Goal: Task Accomplishment & Management: Complete application form

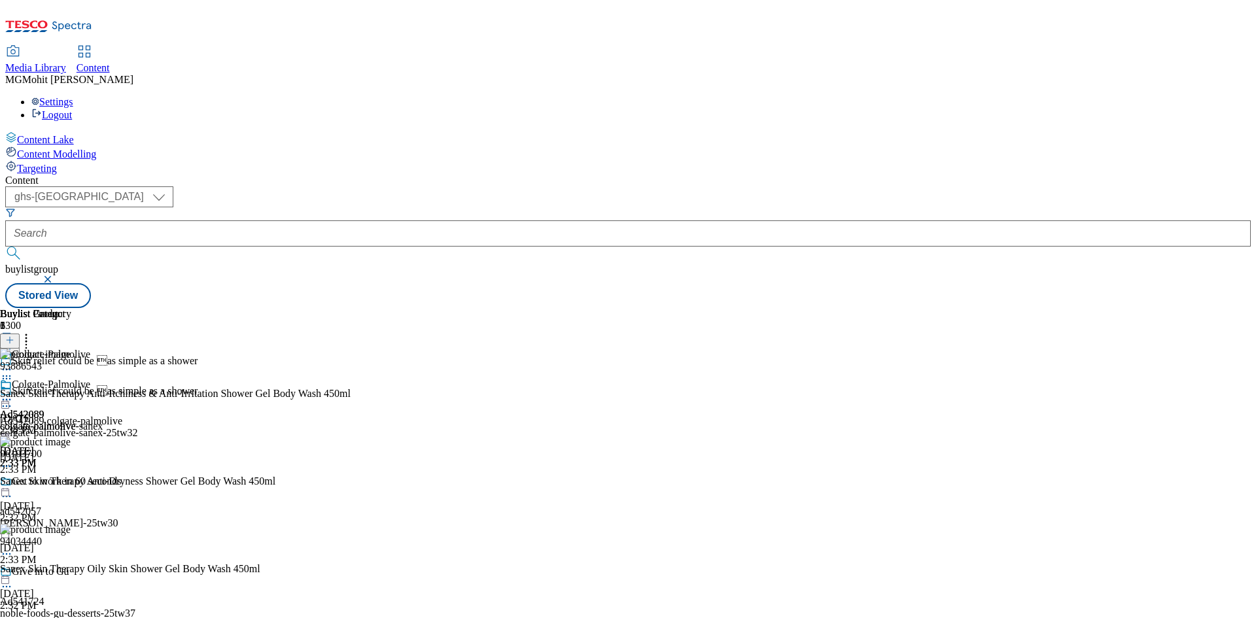
select select "ghs-[GEOGRAPHIC_DATA]"
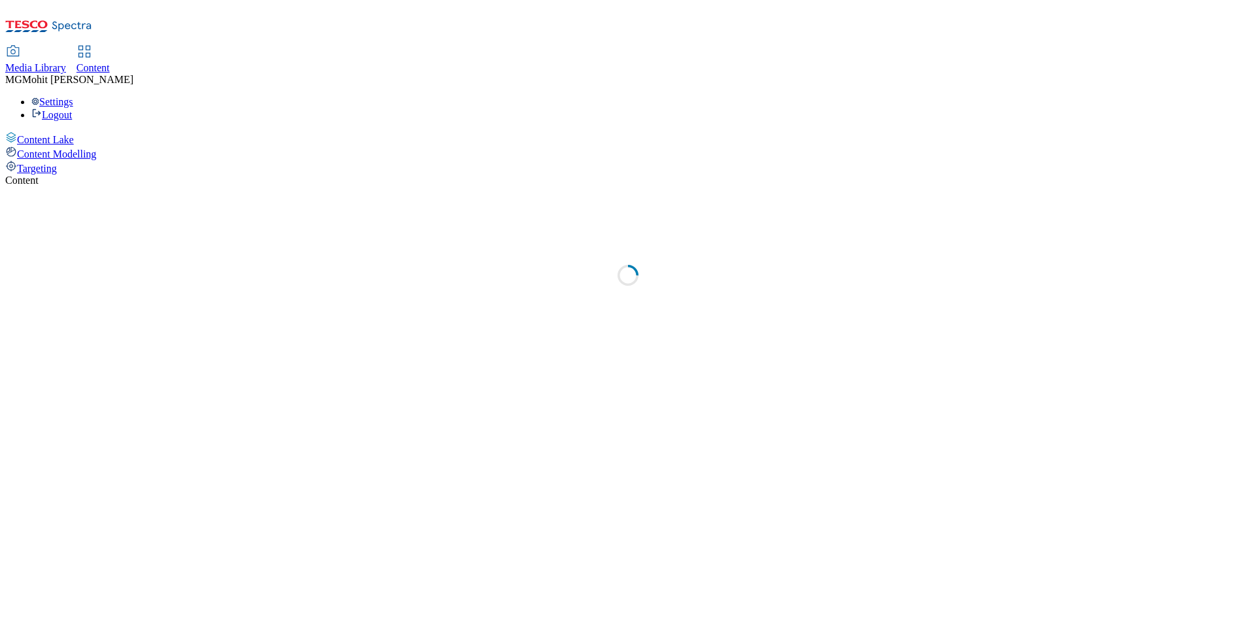
select select "ghs-[GEOGRAPHIC_DATA]"
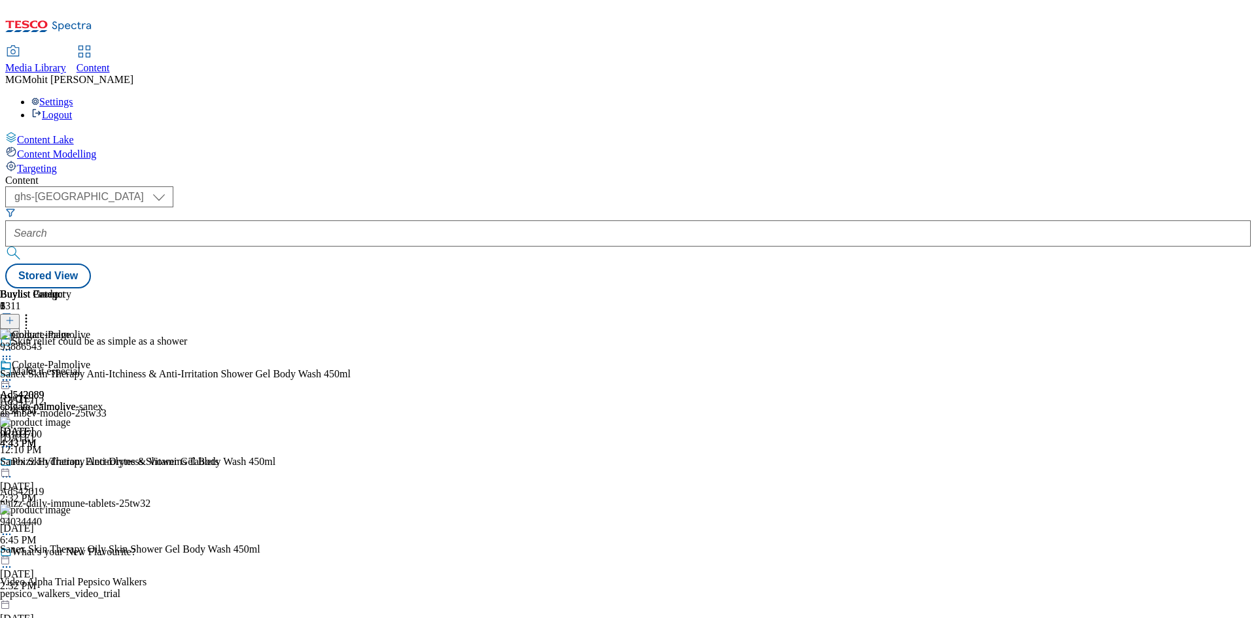
click at [14, 322] on icon at bounding box center [9, 326] width 9 height 9
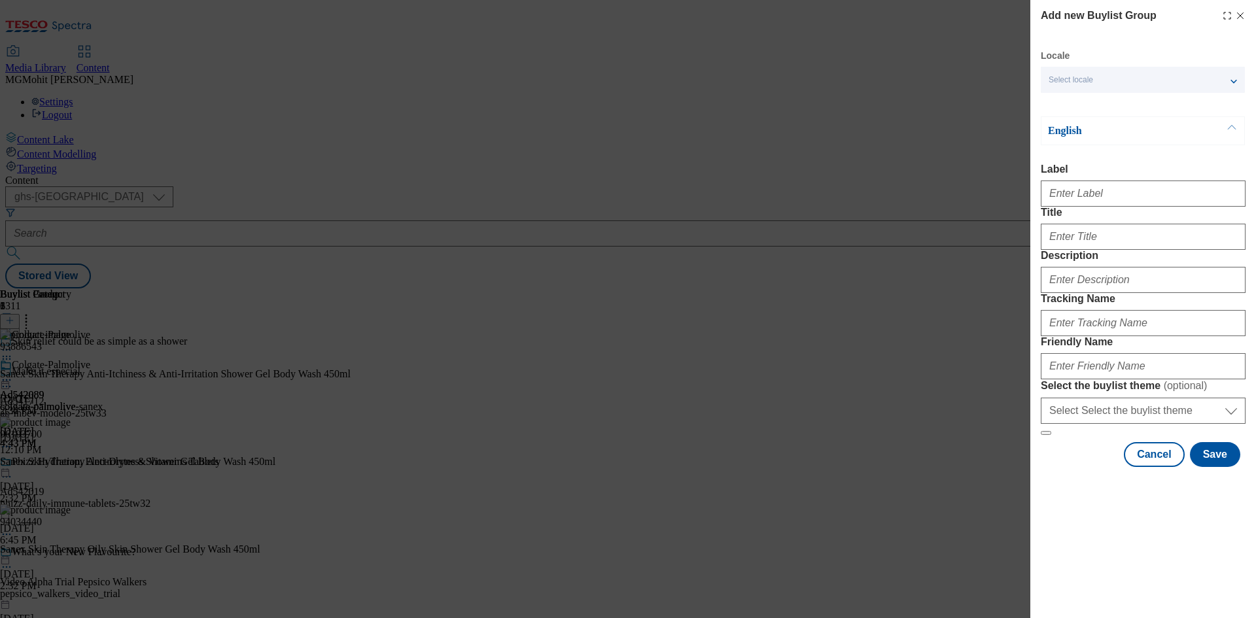
click at [1074, 104] on div "Locale Select locale English Welsh English Label Title Description Tracking Nam…" at bounding box center [1143, 258] width 205 height 417
click at [1070, 207] on input "Label" at bounding box center [1143, 194] width 205 height 26
paste input "Ad542176 pepsico"
type input "Ad542176 pepsico"
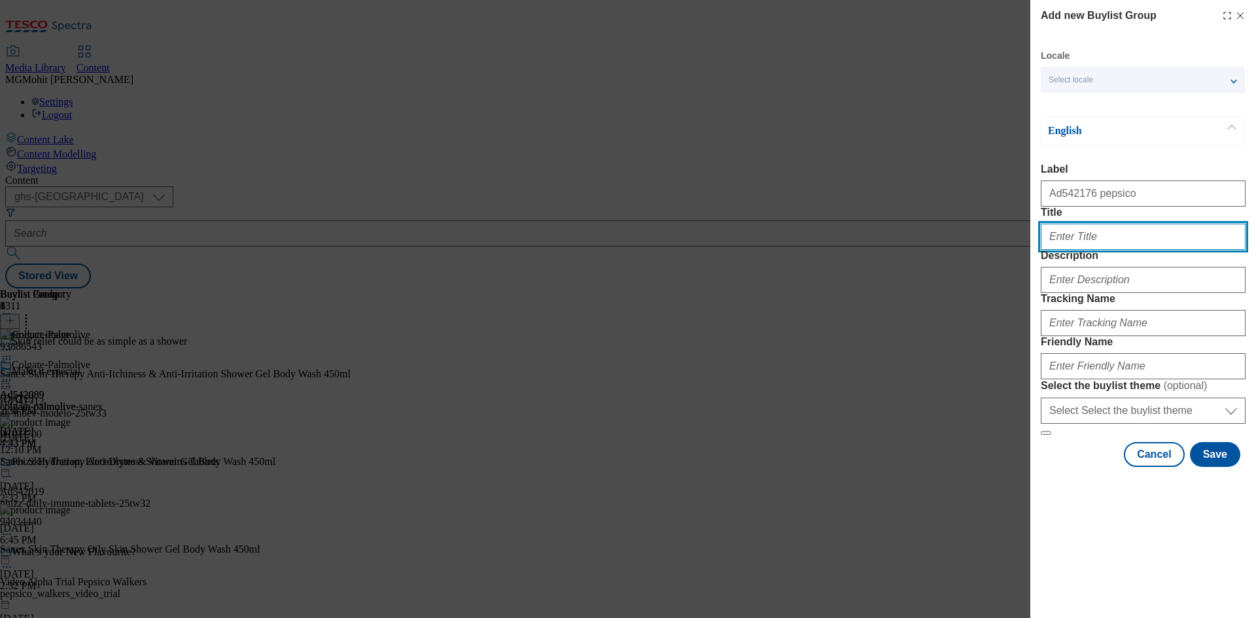
click at [1102, 250] on input "Title" at bounding box center [1143, 237] width 205 height 26
paste input "Oats, Fruit and nothing else"
type input "Oats, Fruit and nothing else"
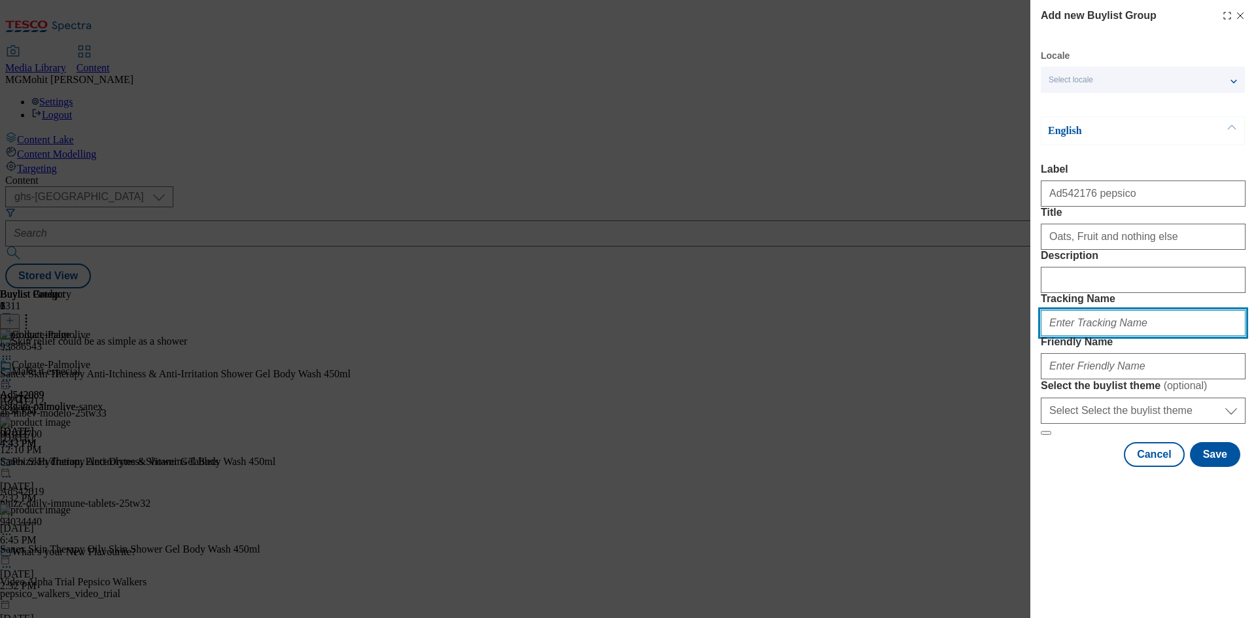
paste input "DH_AD542176"
type input "DH_AD542176"
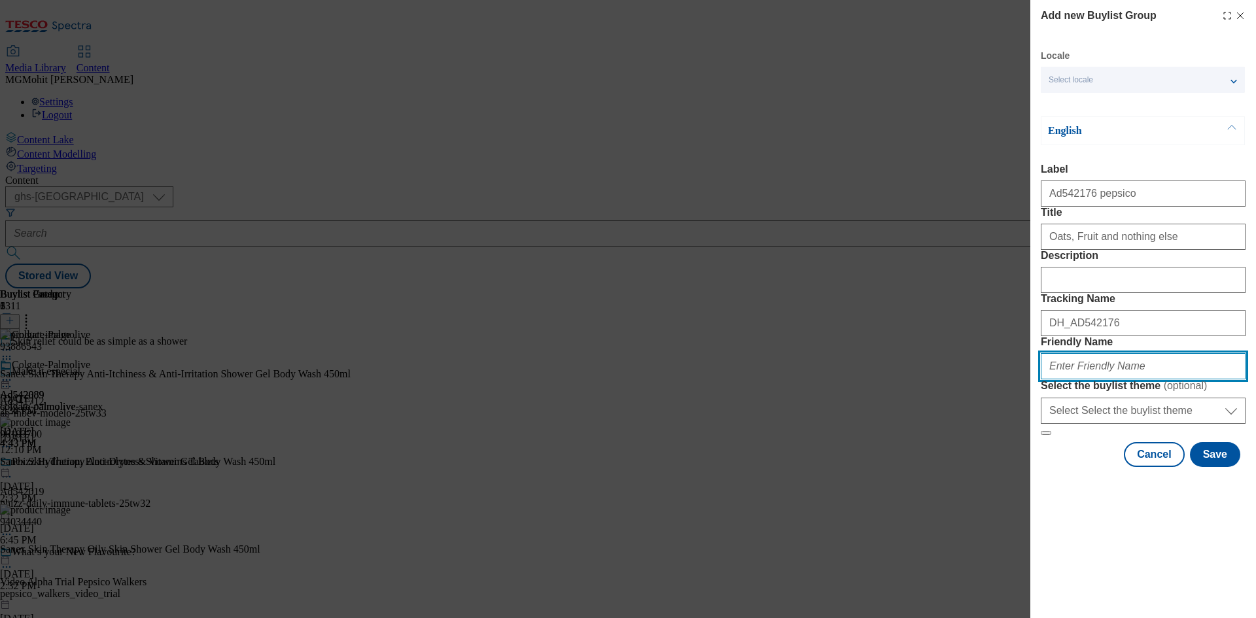
click at [1090, 379] on input "Friendly Name" at bounding box center [1143, 366] width 205 height 26
paste input "pepsico-quaker-oats-and-fruit-25tw32"
type input "pepsico-quaker-oats-and-fruit-25tw32"
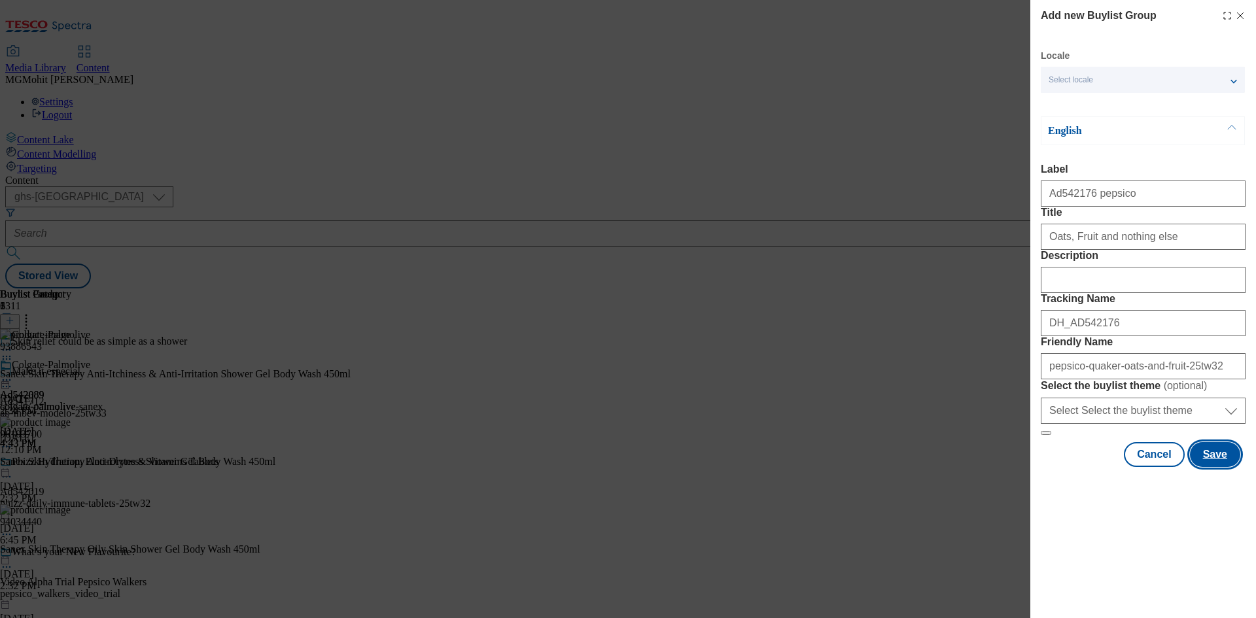
click at [1222, 467] on button "Save" at bounding box center [1215, 454] width 50 height 25
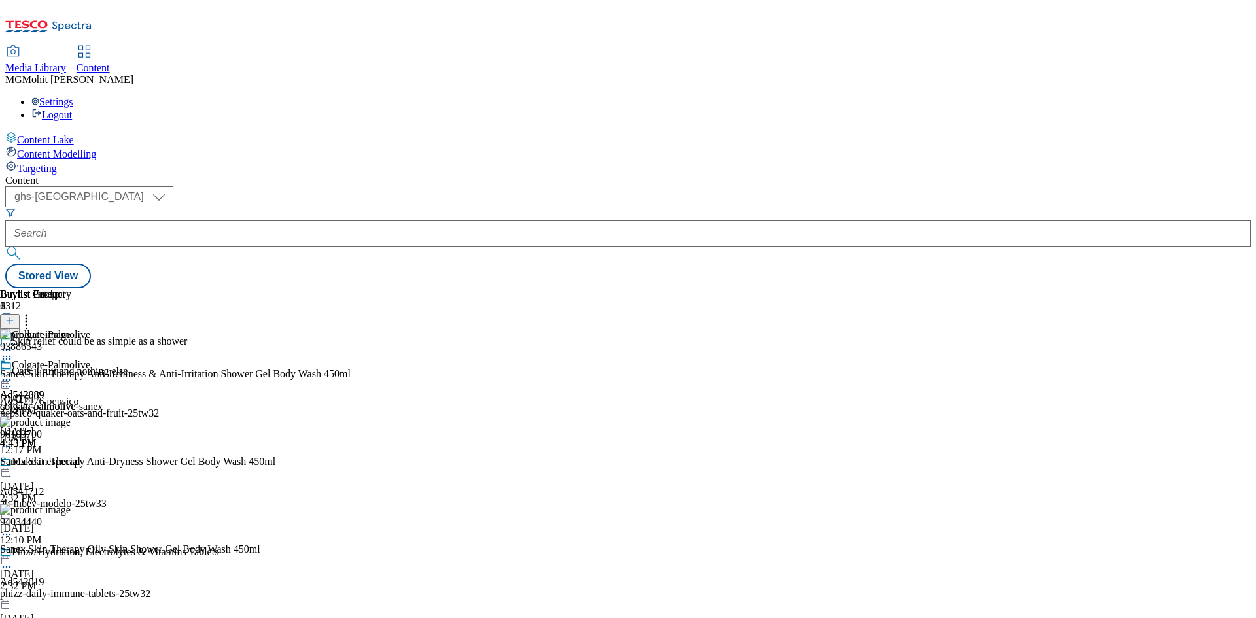
click at [218, 408] on div "pepsico-quaker-oats-and-fruit-25tw32" at bounding box center [109, 414] width 218 height 12
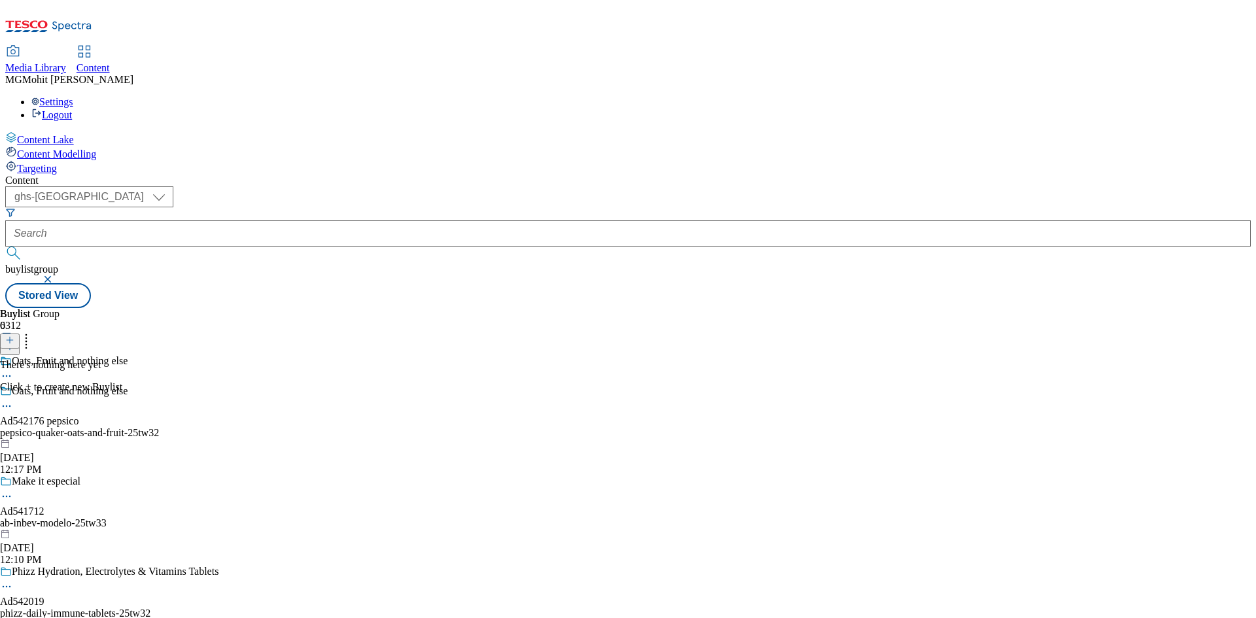
click at [13, 340] on line at bounding box center [10, 340] width 7 height 0
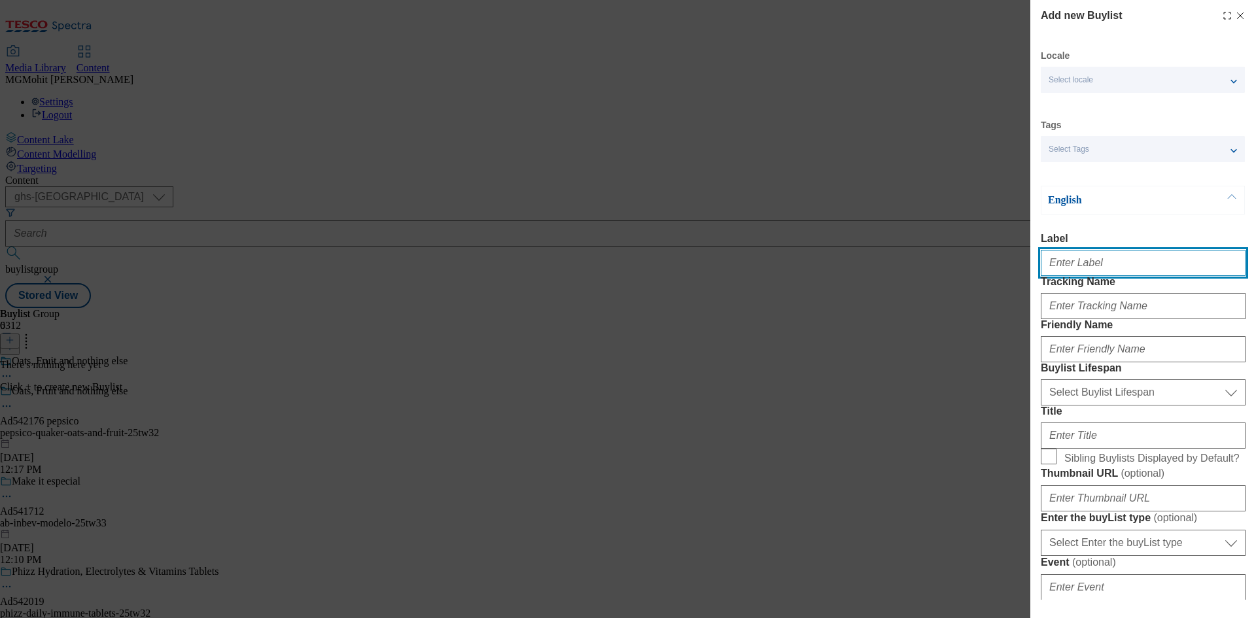
click at [1068, 267] on input "Label" at bounding box center [1143, 263] width 205 height 26
paste input "Ad542176"
type input "Ad542176"
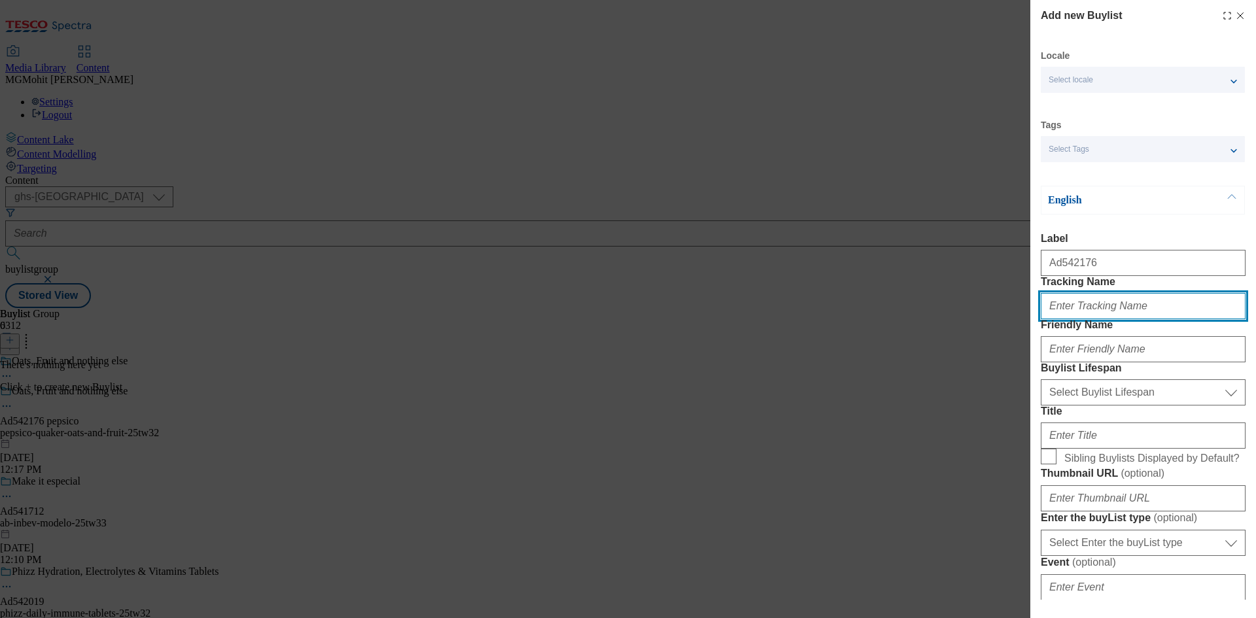
paste input "DH_AD542176"
type input "DH_AD542176"
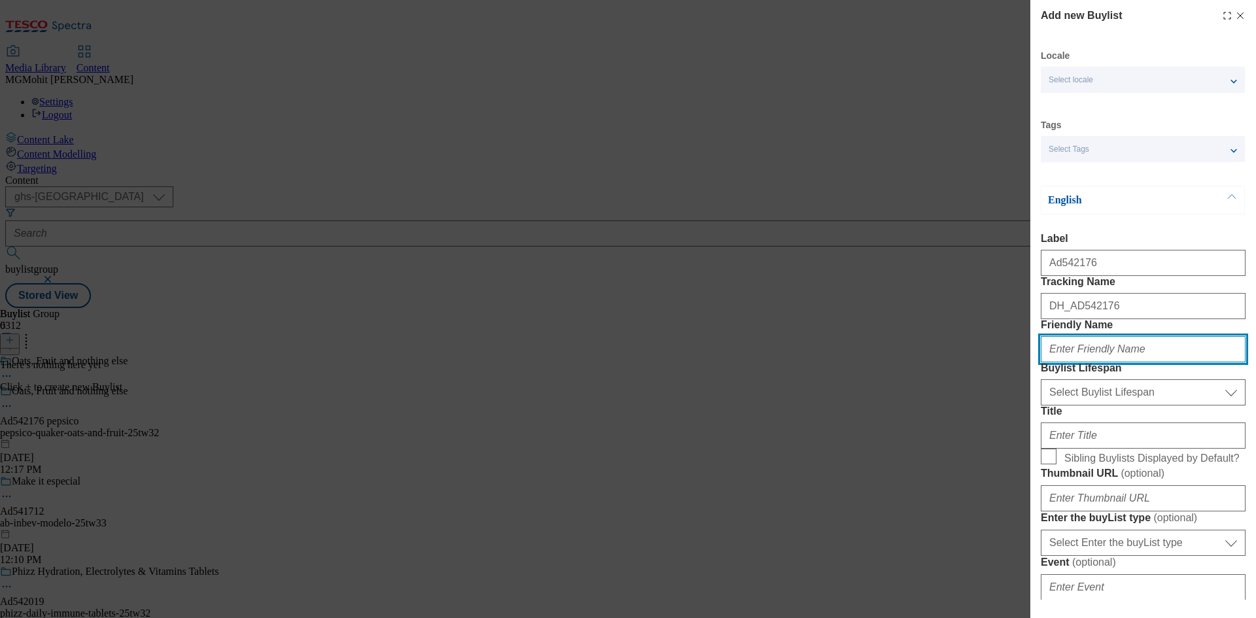
click at [1098, 362] on input "Friendly Name" at bounding box center [1143, 349] width 205 height 26
paste input "pepsico"
type input "pepsico"
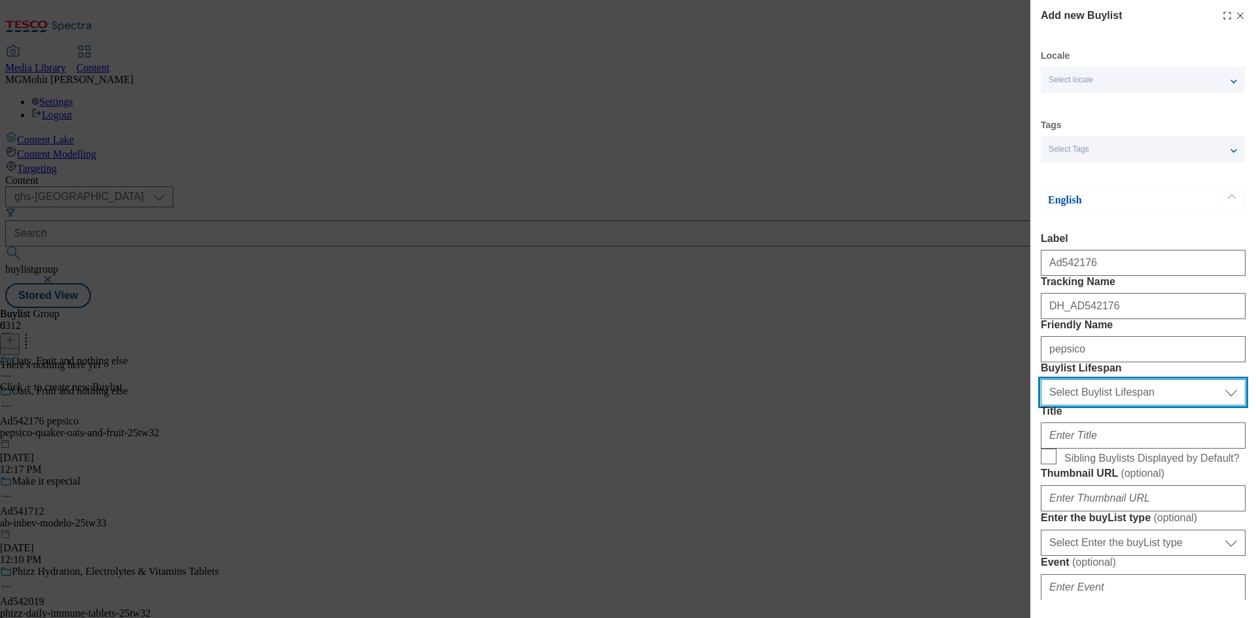
drag, startPoint x: 1080, startPoint y: 469, endPoint x: 1077, endPoint y: 476, distance: 7.7
click at [1080, 406] on select "Select Buylist Lifespan evergreen seasonal tactical" at bounding box center [1143, 392] width 205 height 26
select select "tactical"
click at [1041, 406] on select "Select Buylist Lifespan evergreen seasonal tactical" at bounding box center [1143, 392] width 205 height 26
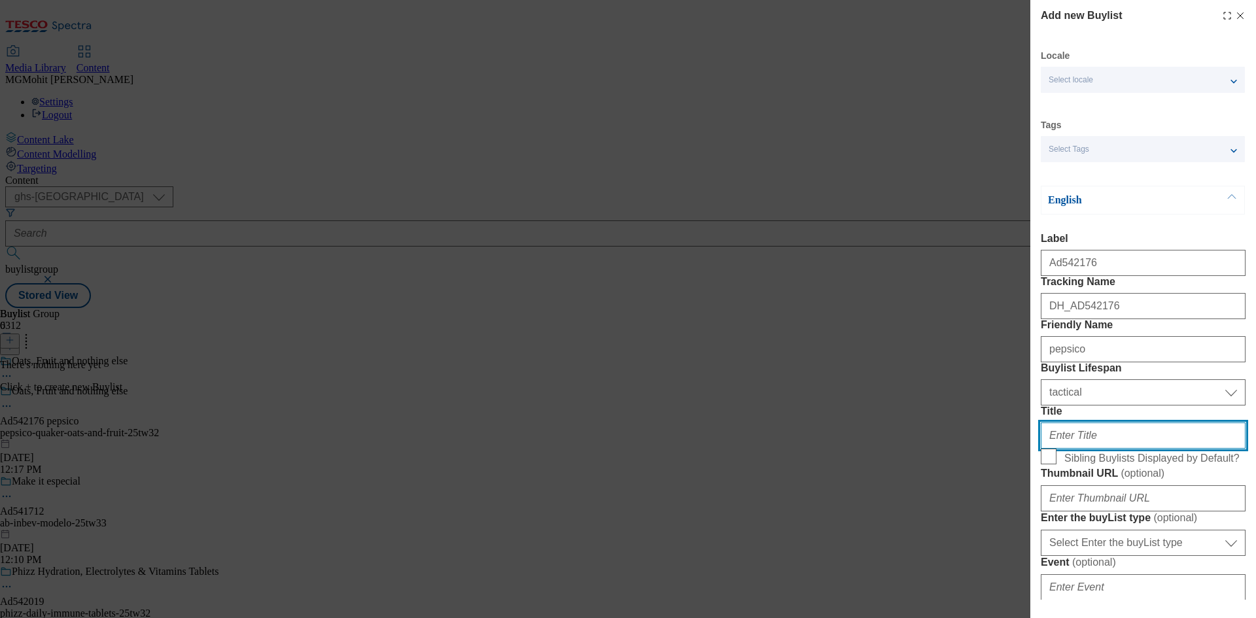
click at [1068, 449] on input "Title" at bounding box center [1143, 436] width 205 height 26
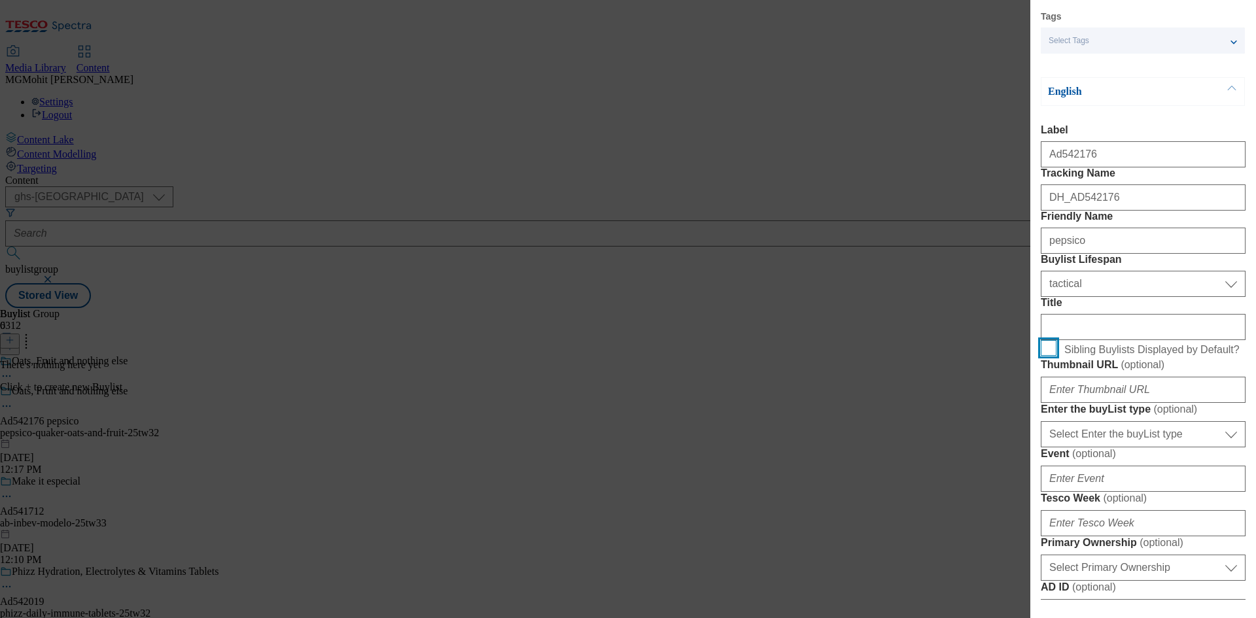
scroll to position [262, 0]
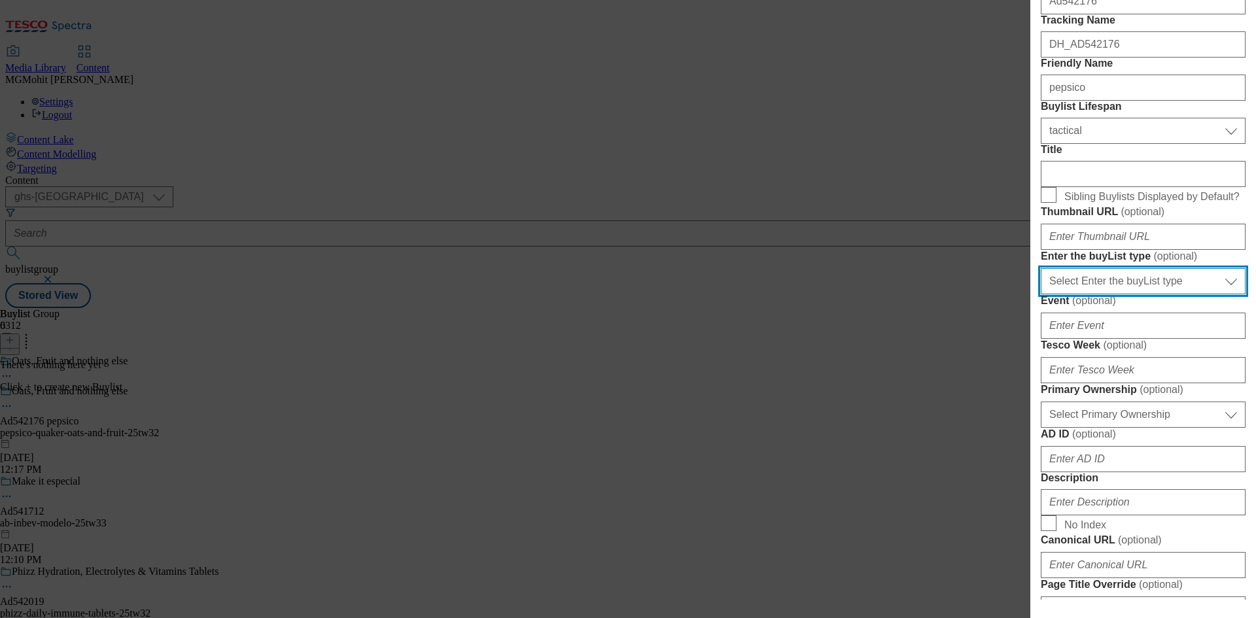
click at [1118, 294] on select "Select Enter the buyList type event supplier funded long term >4 weeks supplier…" at bounding box center [1143, 281] width 205 height 26
select select "supplier funded short term 1-3 weeks"
click at [1041, 294] on select "Select Enter the buyList type event supplier funded long term >4 weeks supplier…" at bounding box center [1143, 281] width 205 height 26
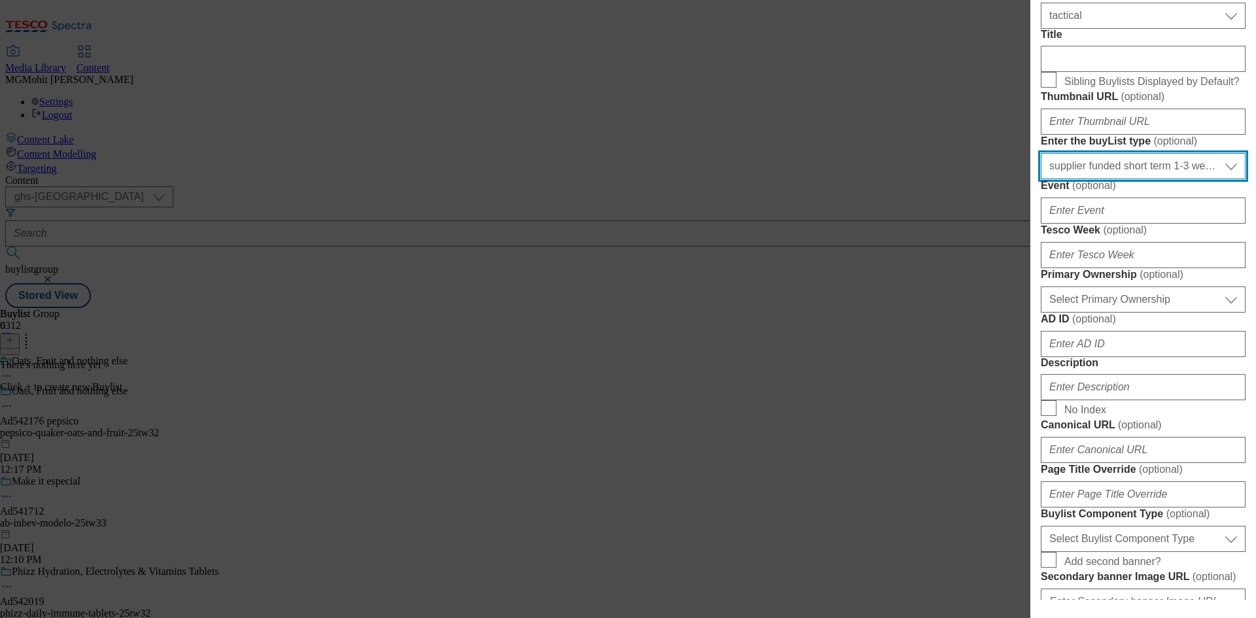
scroll to position [392, 0]
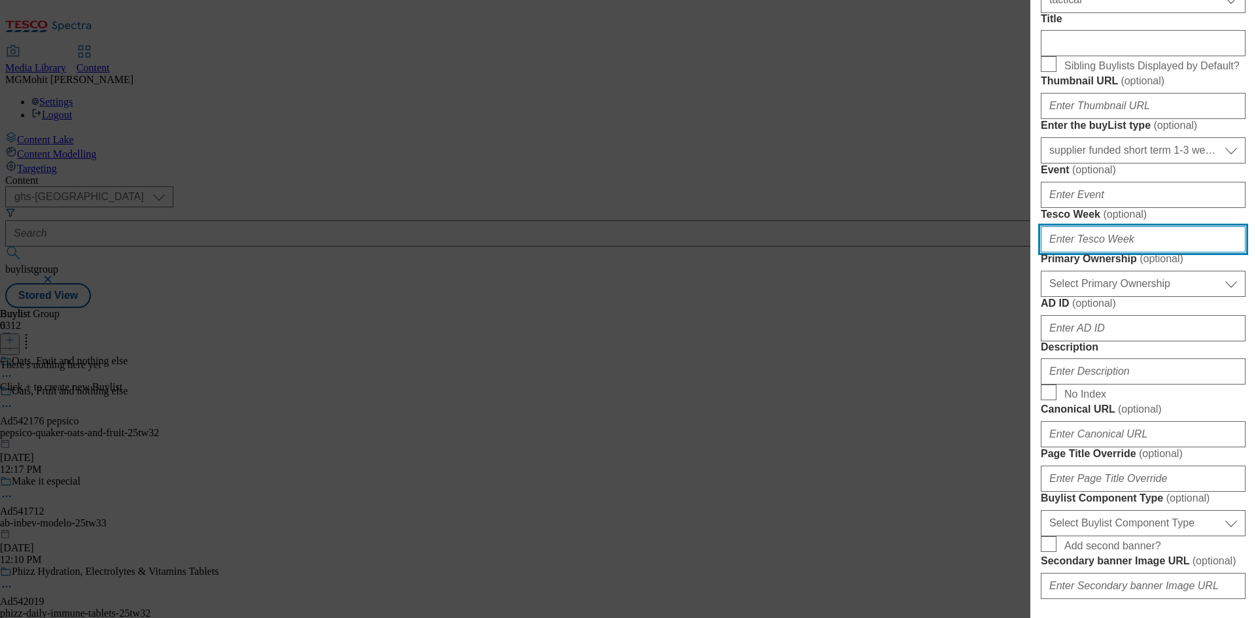
click at [1083, 252] on input "Tesco Week ( optional )" at bounding box center [1143, 239] width 205 height 26
type input "32"
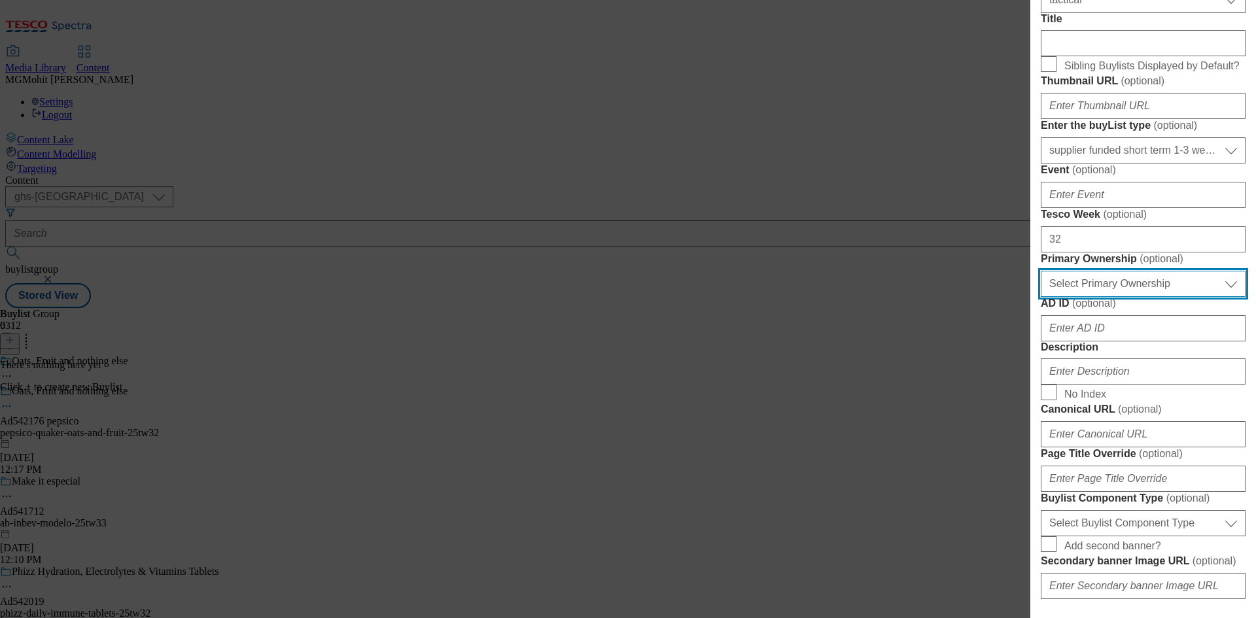
scroll to position [458, 0]
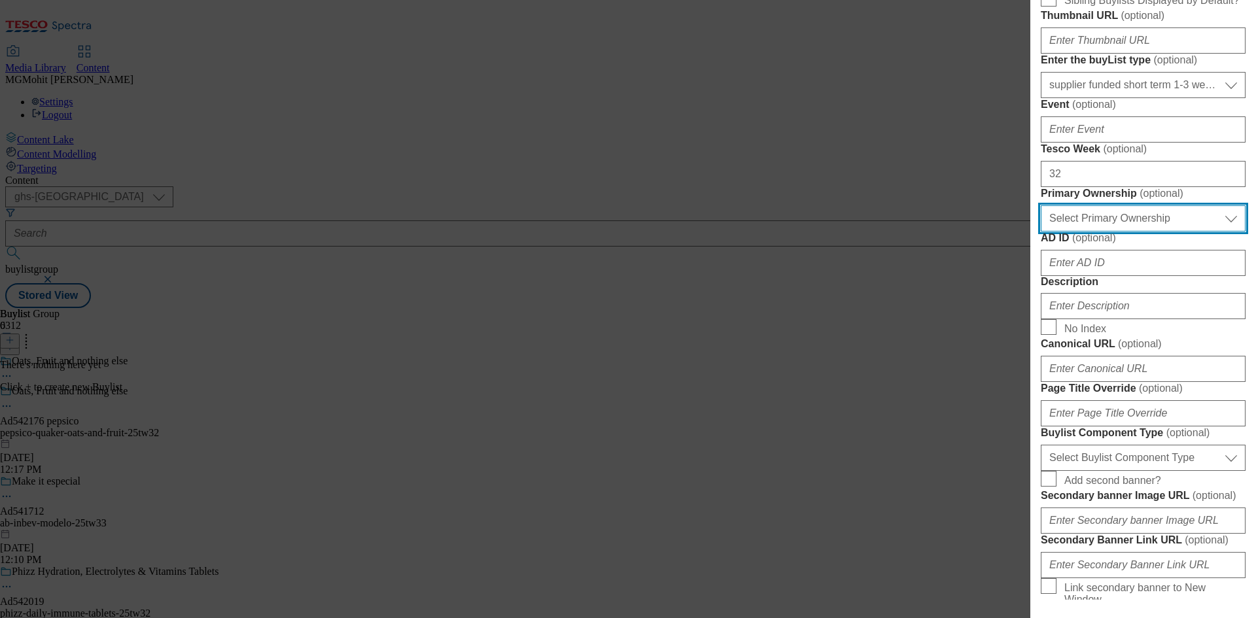
click at [1098, 232] on select "Select Primary Ownership tesco dunnhumby" at bounding box center [1143, 218] width 205 height 26
select select "dunnhumby"
click at [1041, 232] on select "Select Primary Ownership tesco dunnhumby" at bounding box center [1143, 218] width 205 height 26
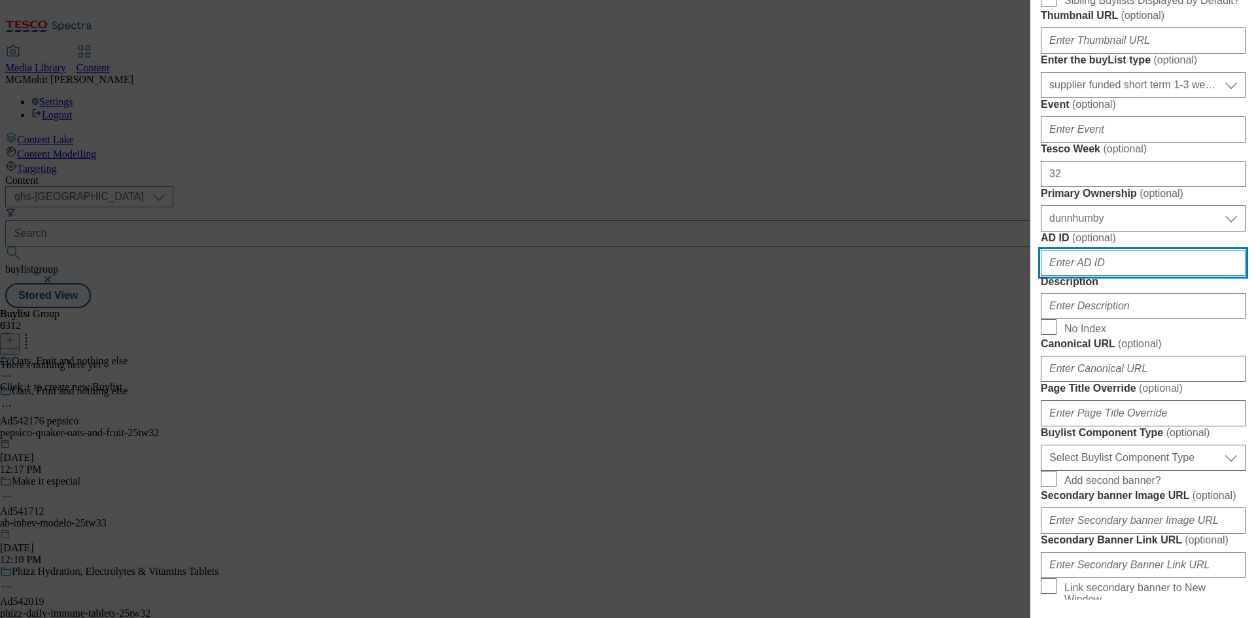
click at [1084, 276] on input "AD ID ( optional )" at bounding box center [1143, 263] width 205 height 26
paste input "542176"
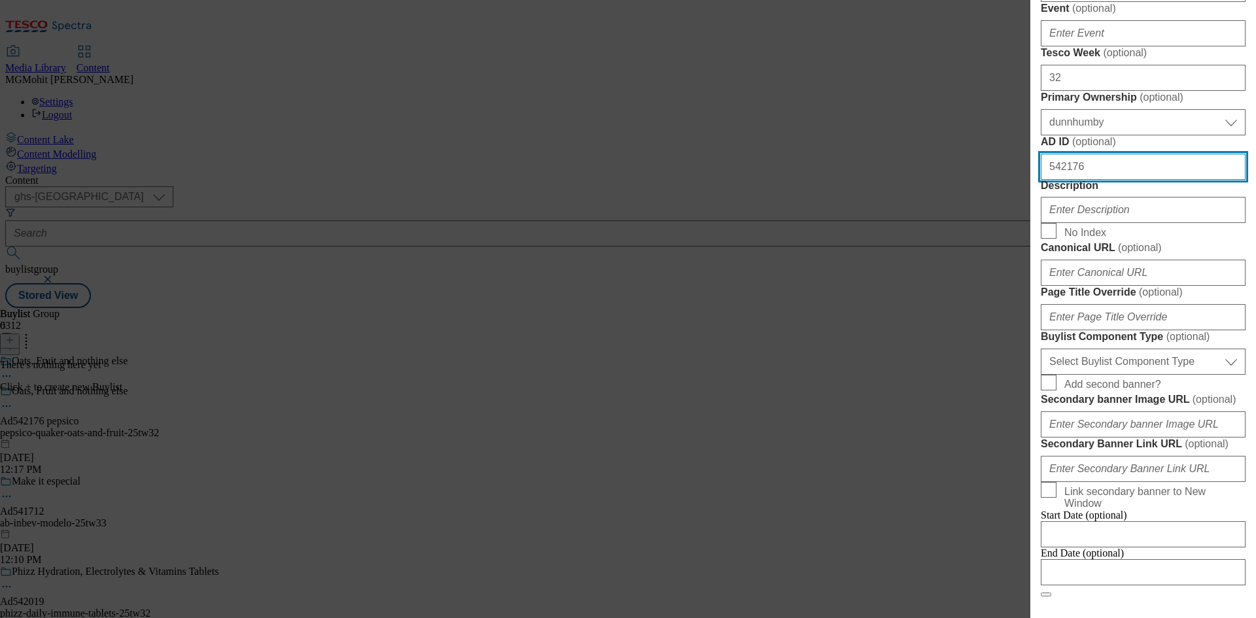
scroll to position [654, 0]
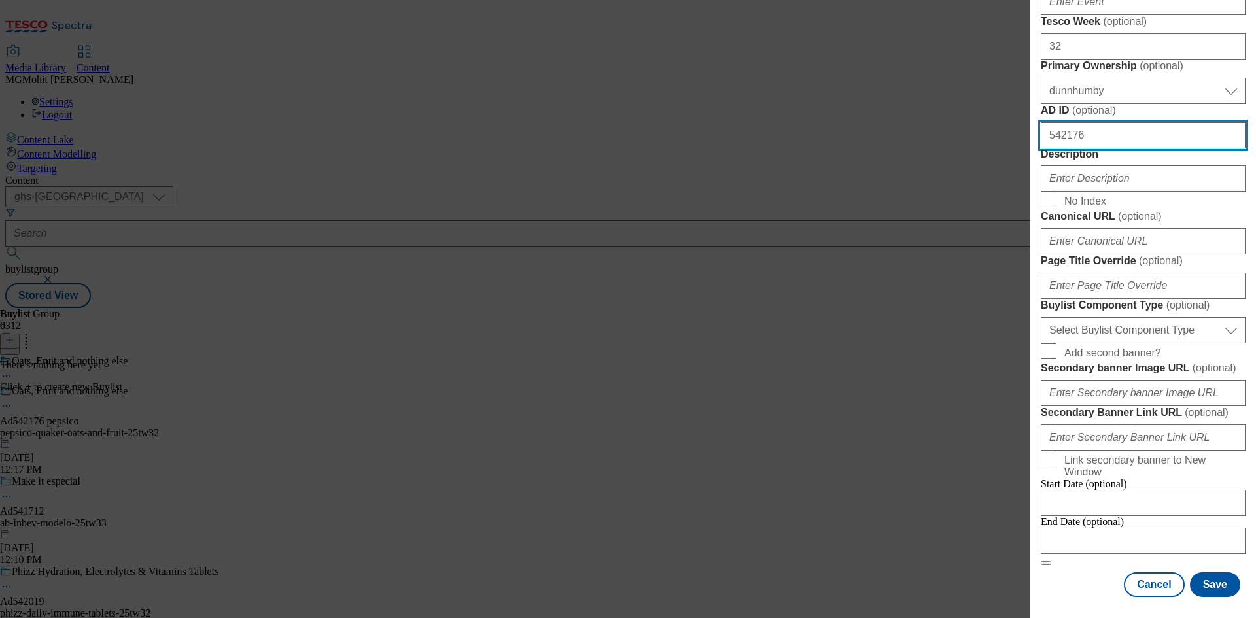
type input "542176"
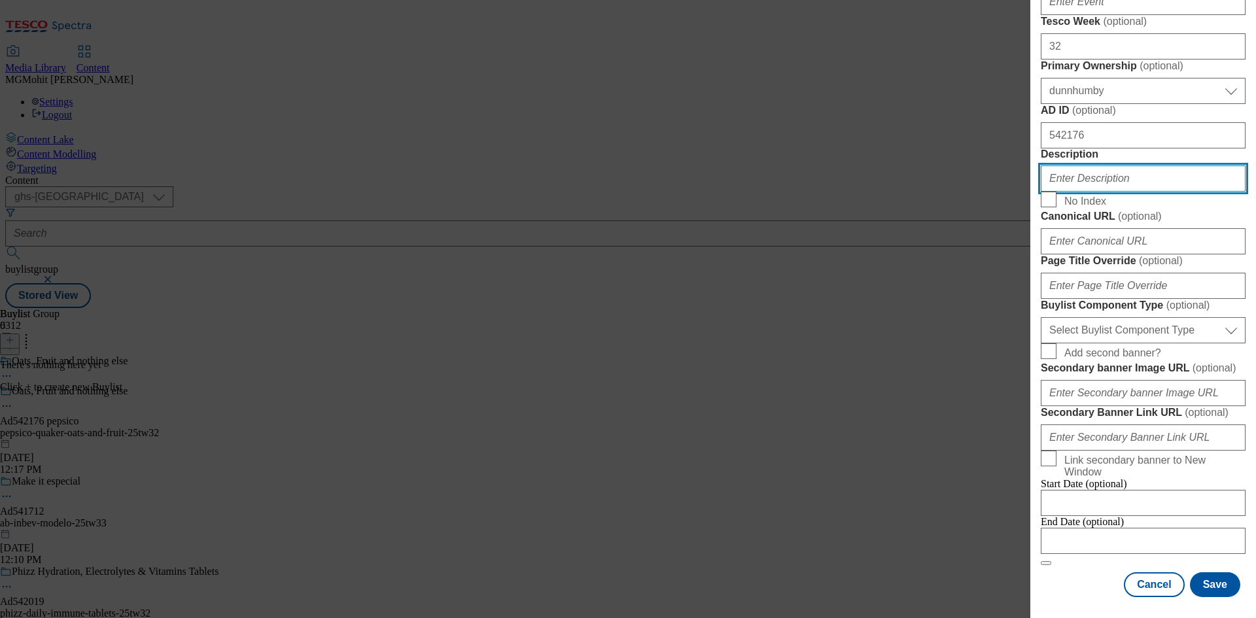
click at [1068, 192] on input "Description" at bounding box center [1143, 178] width 205 height 26
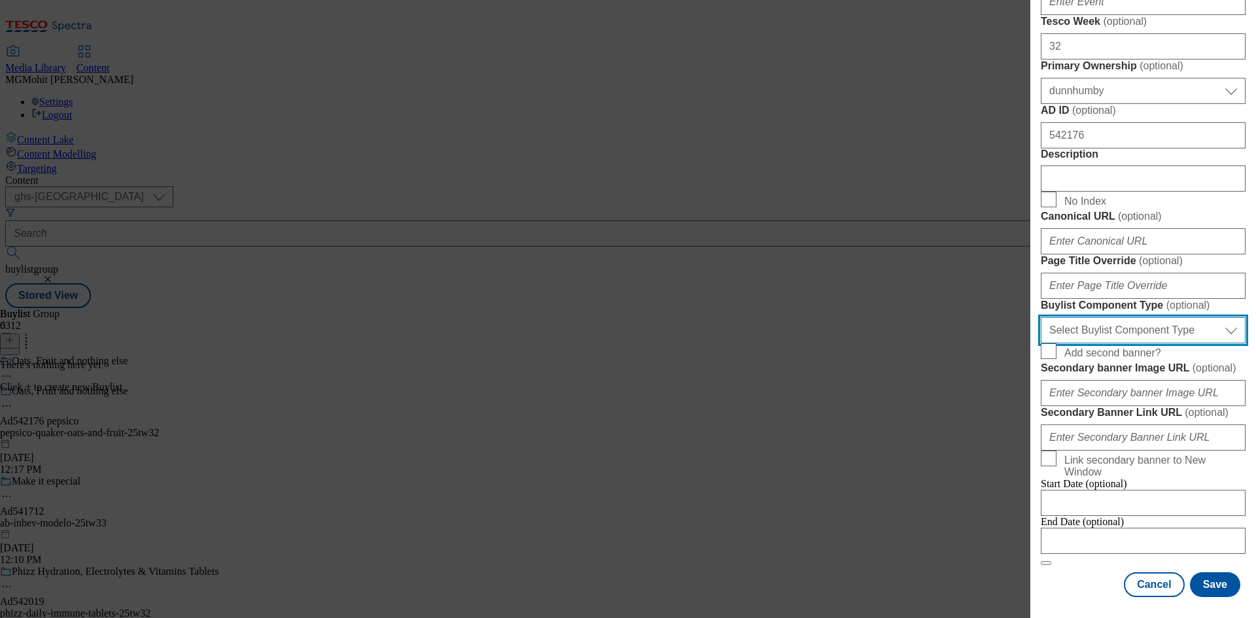
click at [1090, 343] on select "Select Buylist Component Type Banner Competition Header Meal" at bounding box center [1143, 330] width 205 height 26
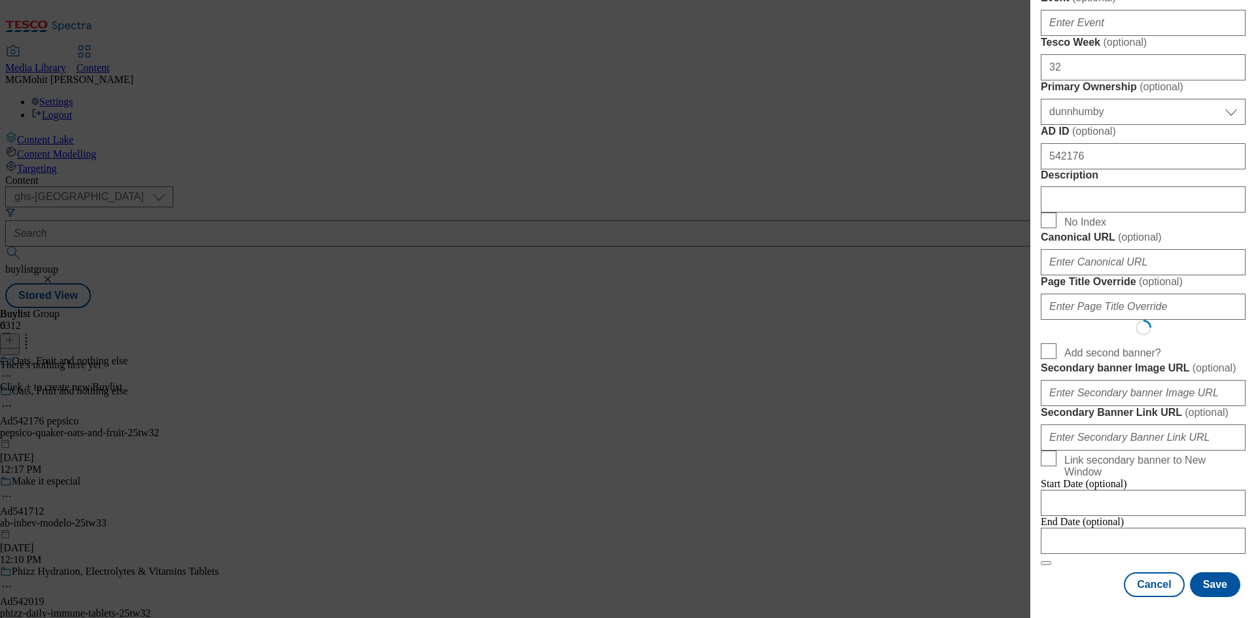
select select "Banner"
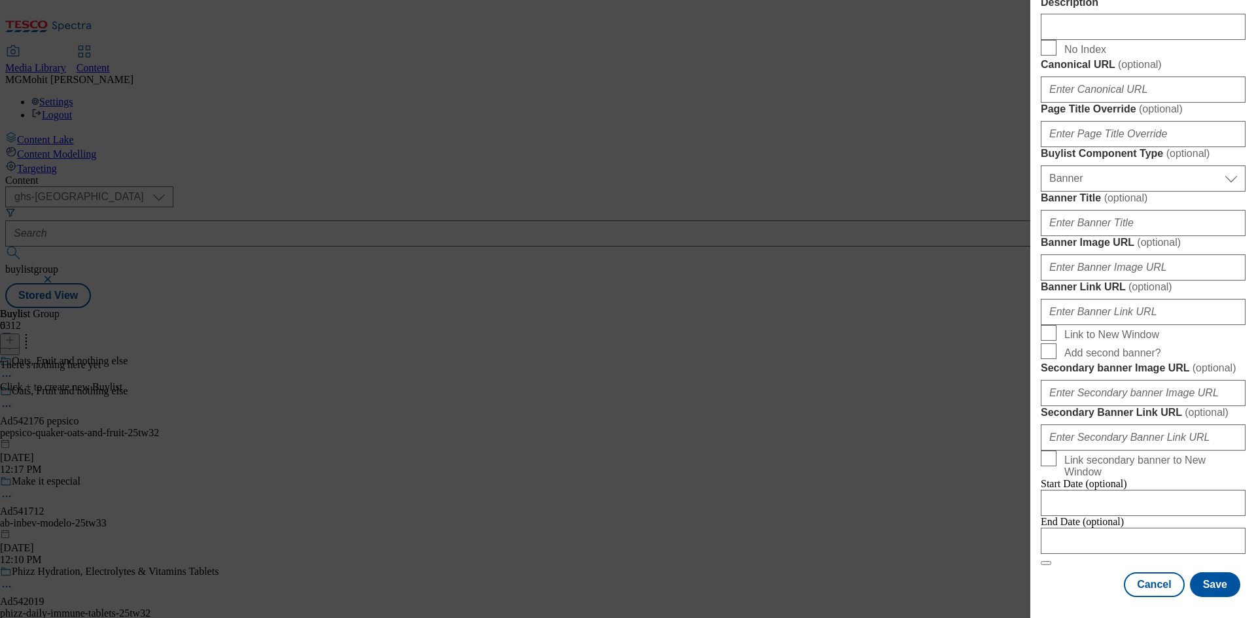
scroll to position [1296, 0]
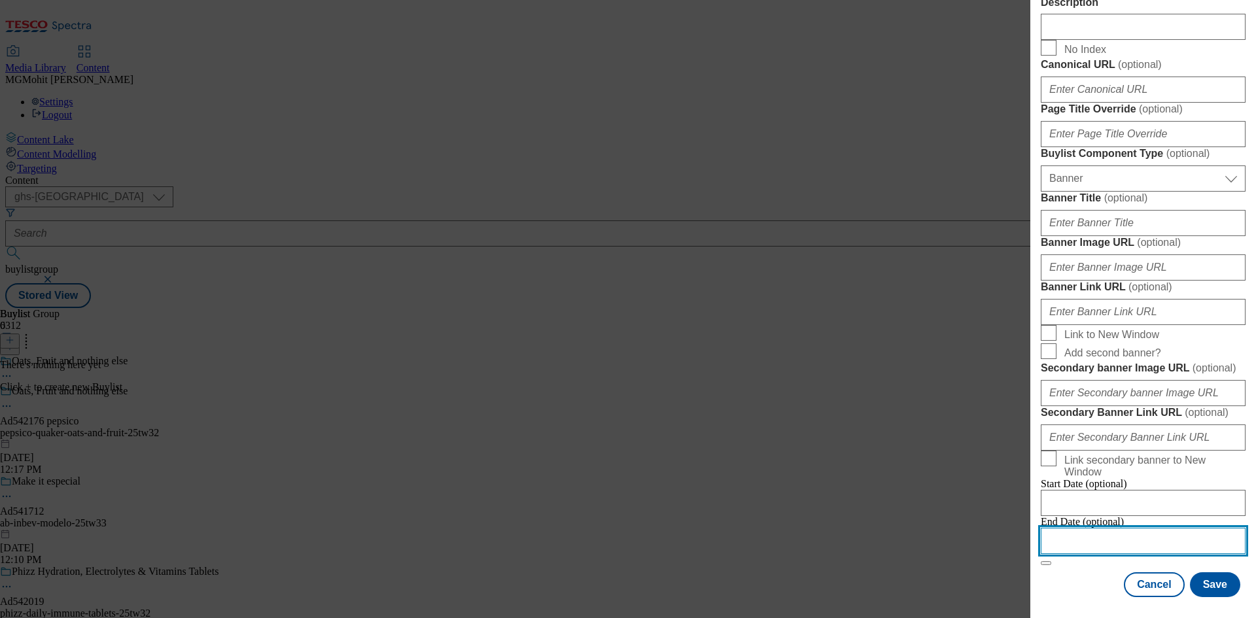
click at [1088, 531] on input "Modal" at bounding box center [1143, 541] width 205 height 26
select select "2025"
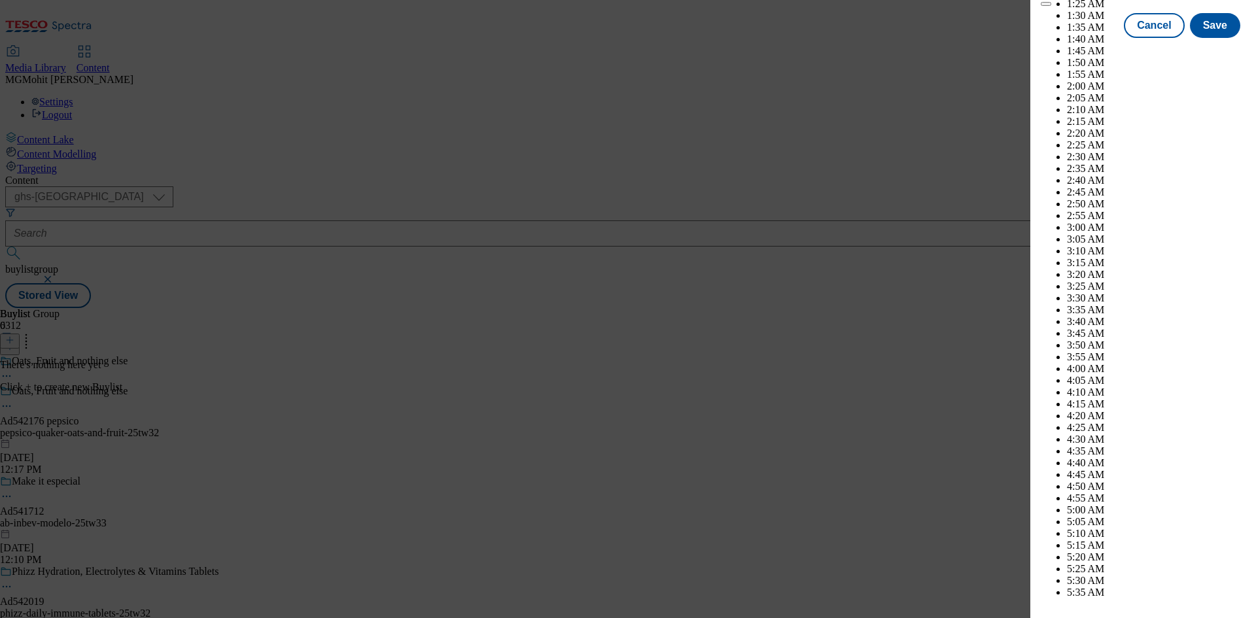
scroll to position [3546, 0]
select select "December"
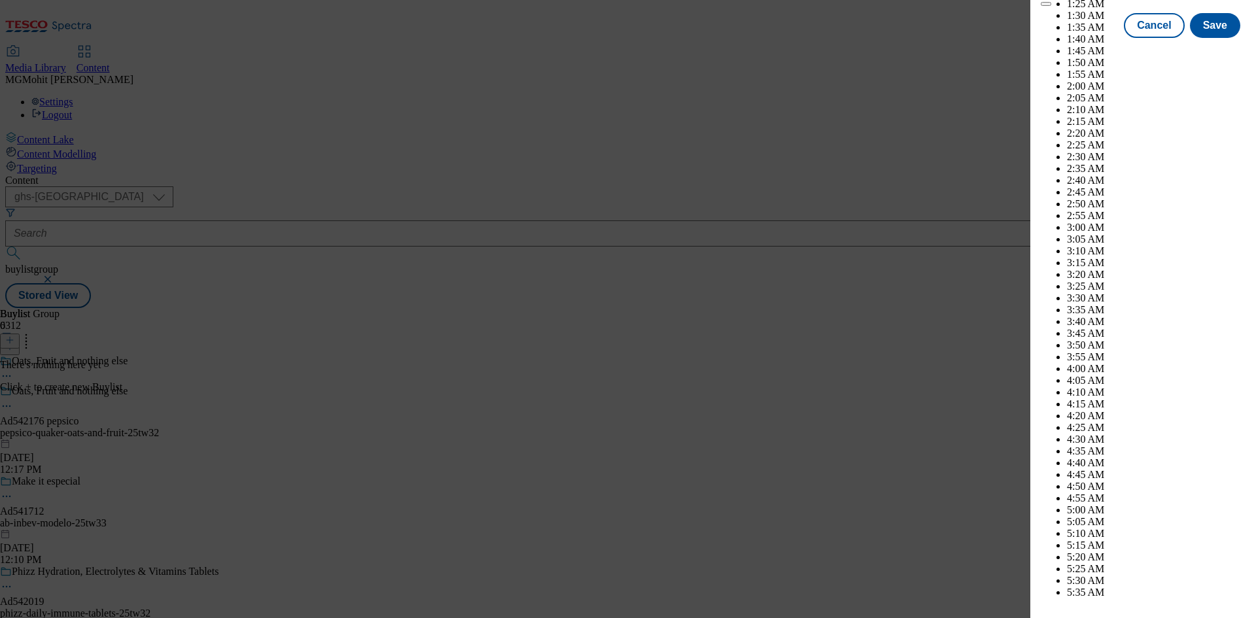
click at [1052, 50] on div "Cancel Save" at bounding box center [1143, 37] width 205 height 25
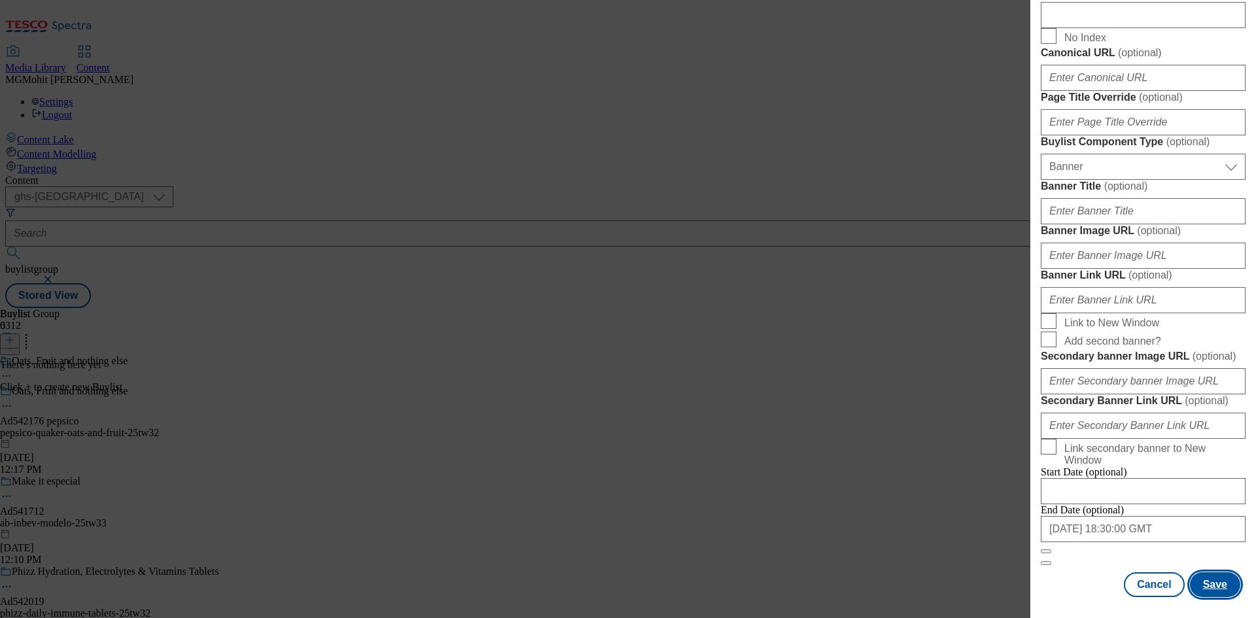
click at [1211, 593] on button "Save" at bounding box center [1215, 584] width 50 height 25
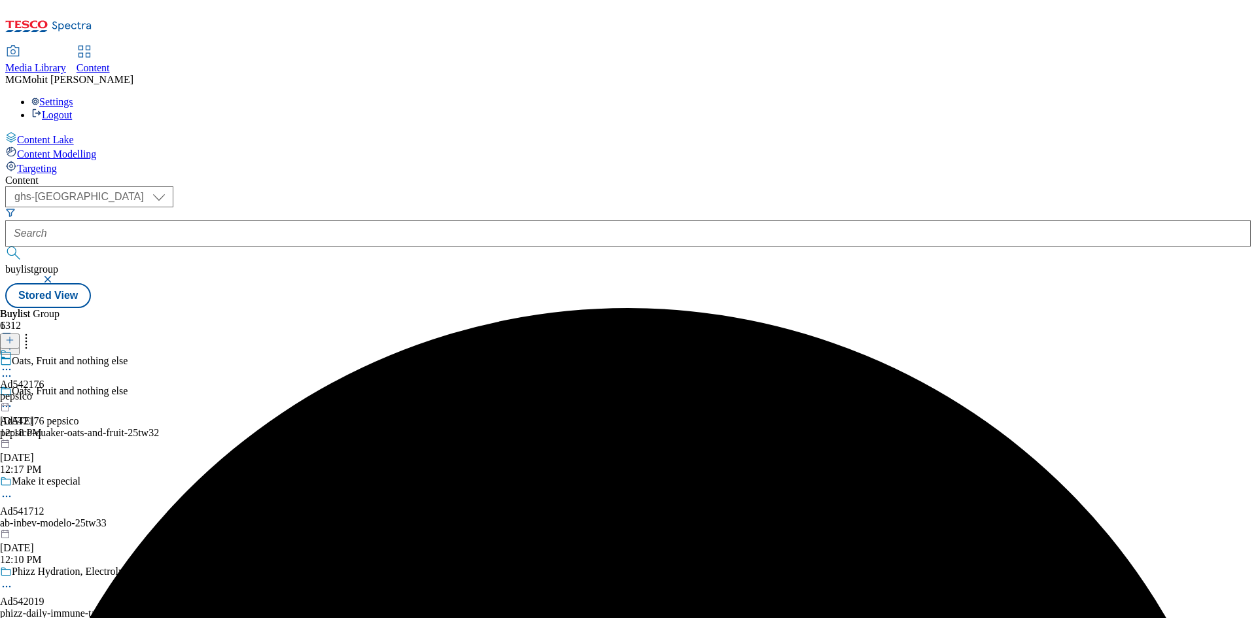
click at [44, 349] on div "Ad542176 pepsico Sep 23, 2025 12:18 PM" at bounding box center [22, 394] width 44 height 90
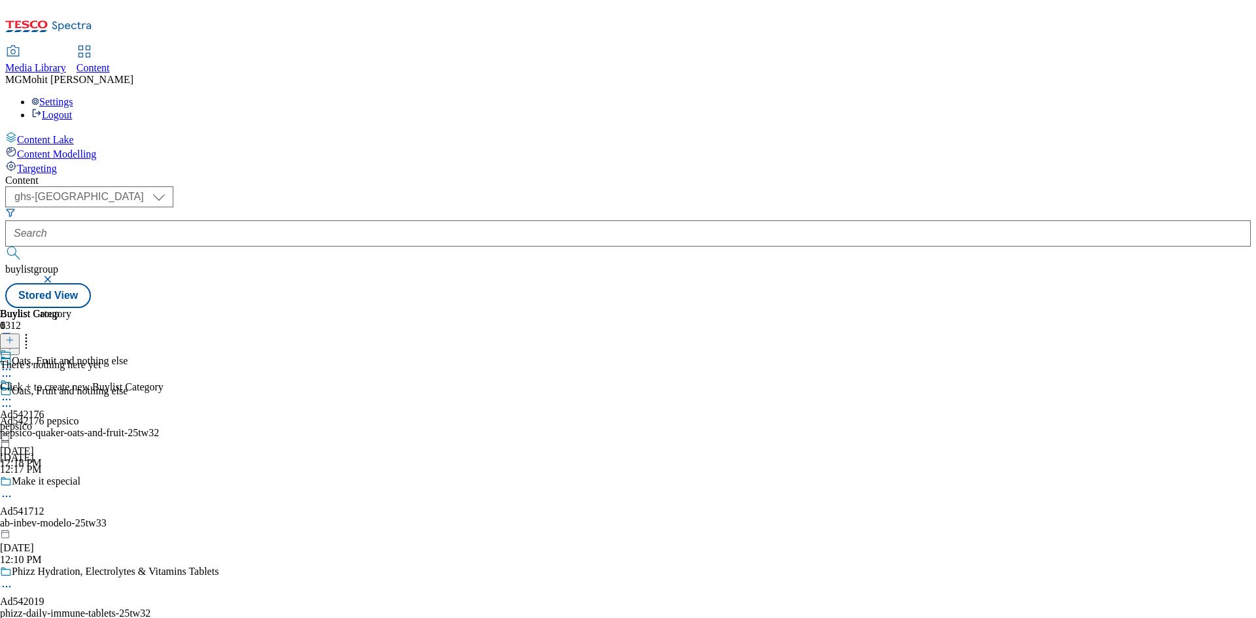
click at [14, 336] on icon at bounding box center [9, 340] width 9 height 9
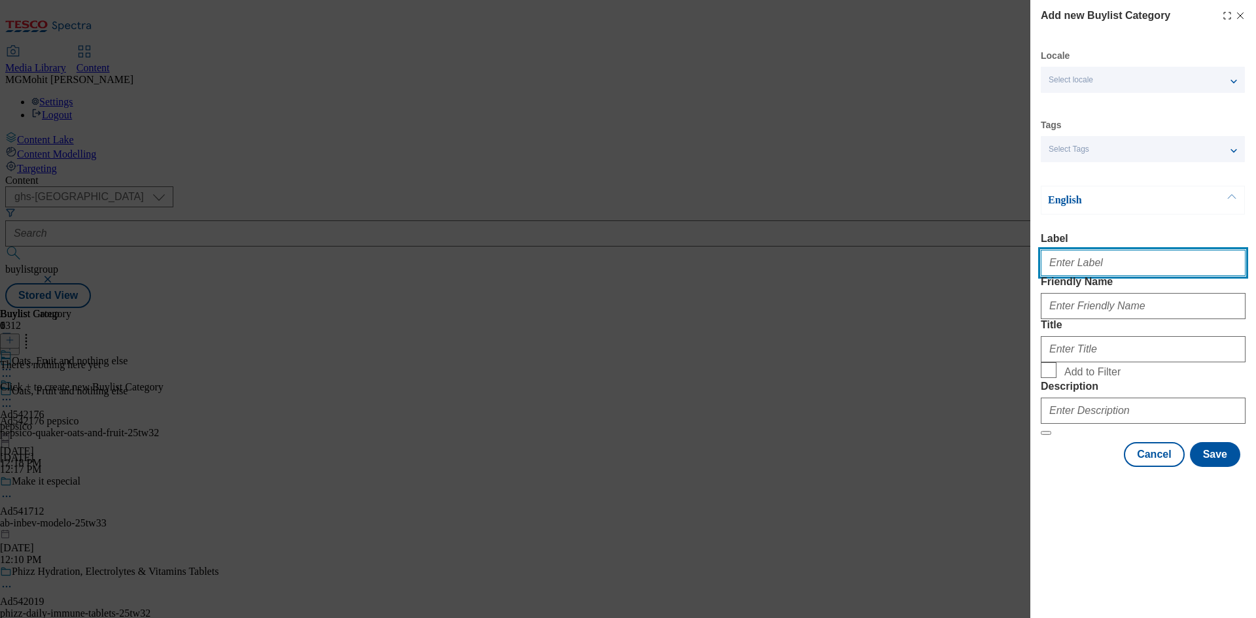
click at [1081, 268] on input "Label" at bounding box center [1143, 263] width 205 height 26
paste input "Ad542176"
type input "Ad542176"
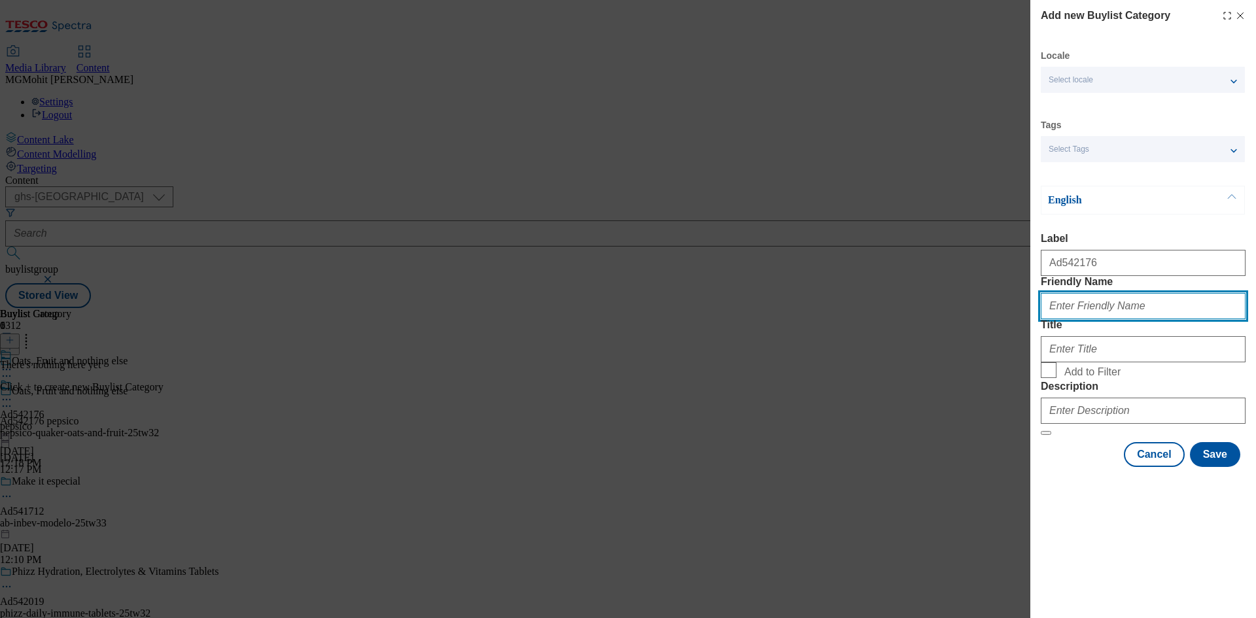
paste input "pepsico-quaker-oats-and-fruit"
type input "pepsico-quaker-oats-and-fruit"
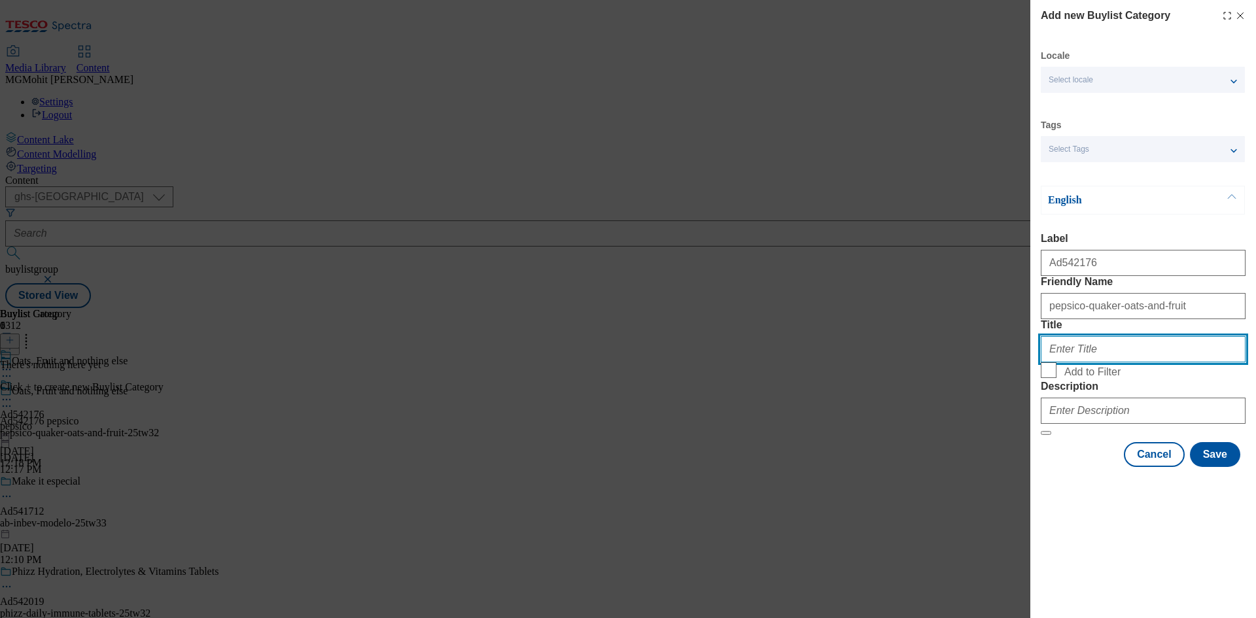
click at [1086, 362] on input "Title" at bounding box center [1143, 349] width 205 height 26
paste input "Pepsico"
type input "Pepsico"
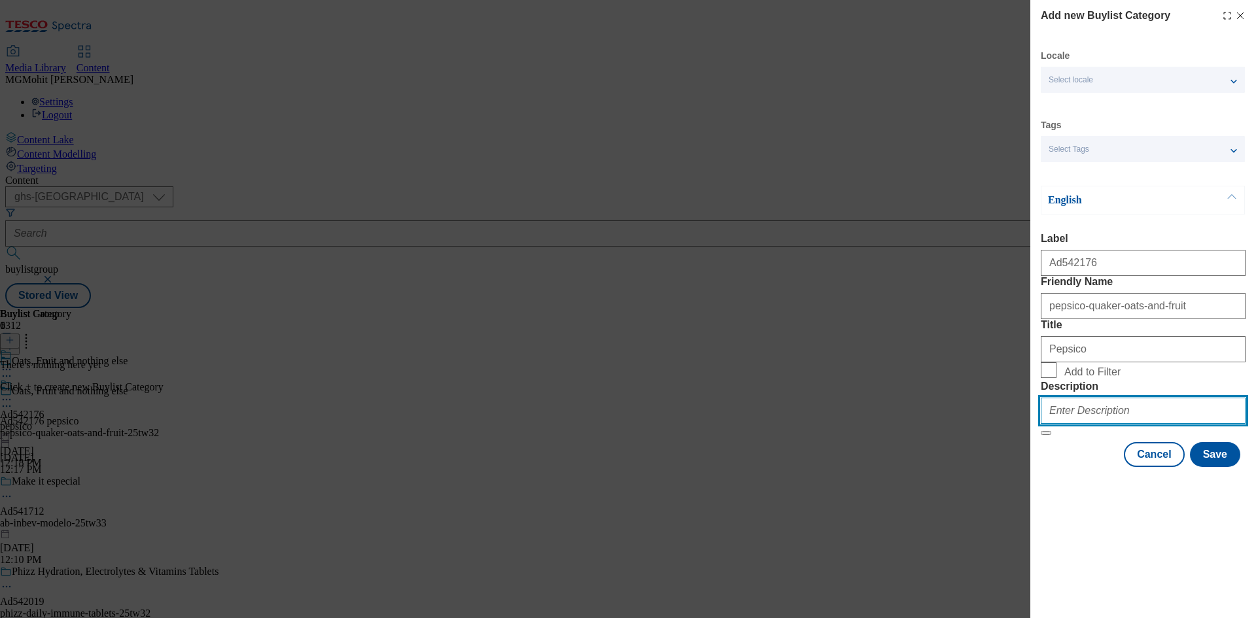
click at [1092, 424] on input "Description" at bounding box center [1143, 411] width 205 height 26
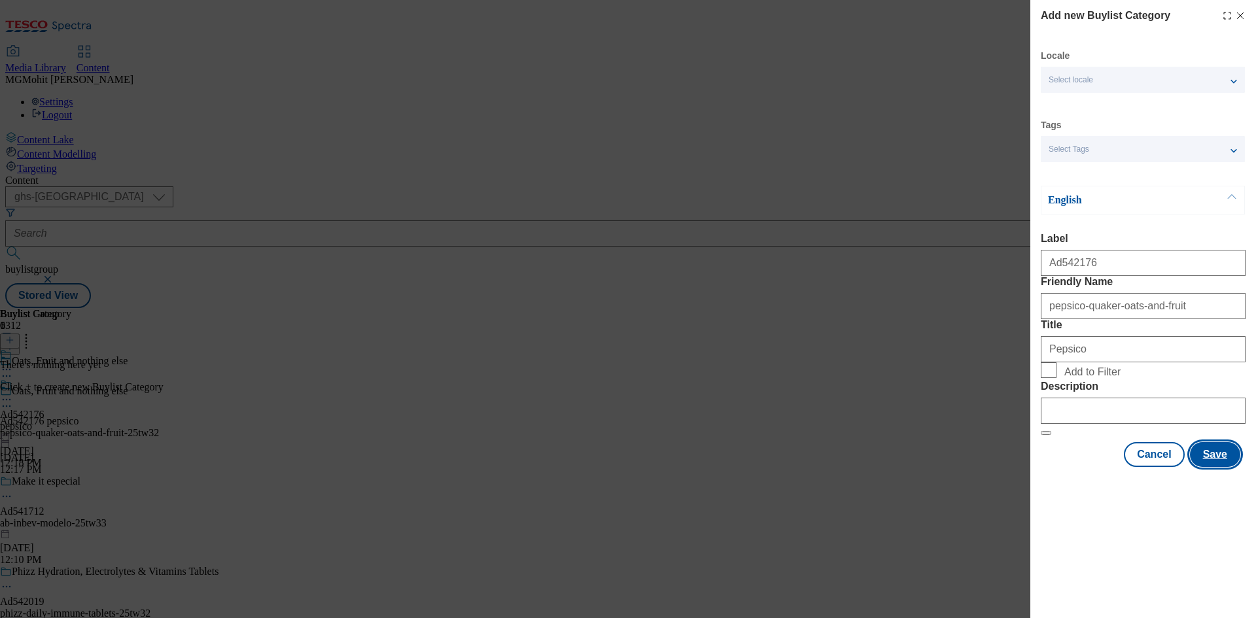
click at [1207, 467] on button "Save" at bounding box center [1215, 454] width 50 height 25
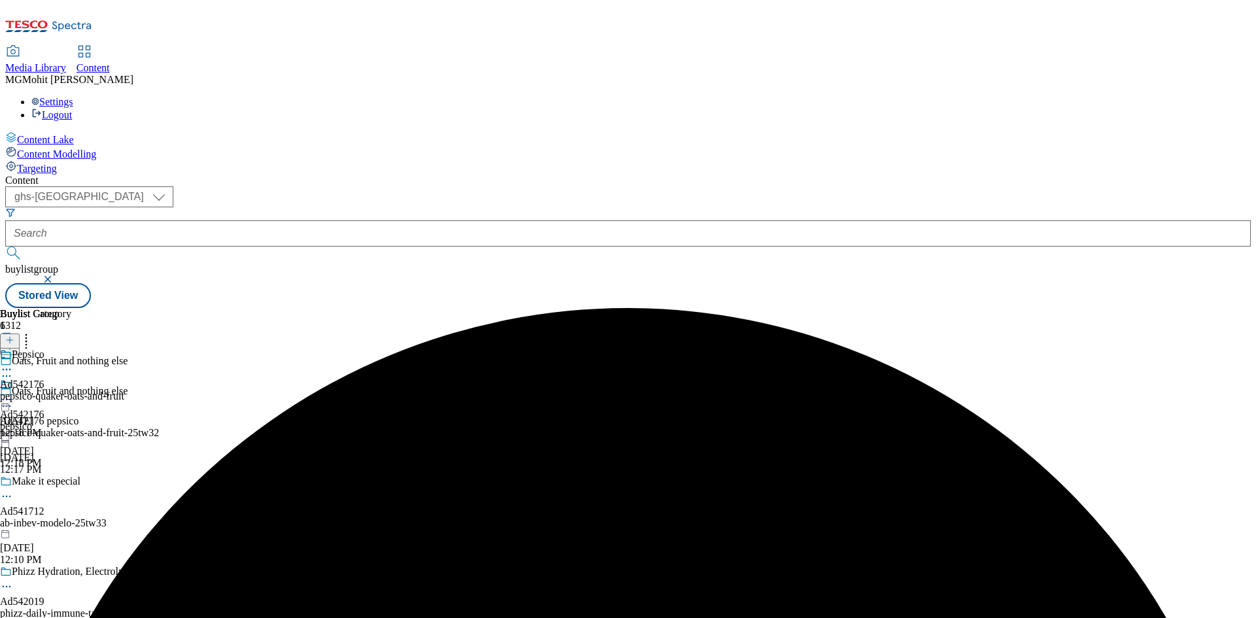
click at [124, 391] on div "pepsico-quaker-oats-and-fruit" at bounding box center [62, 397] width 124 height 12
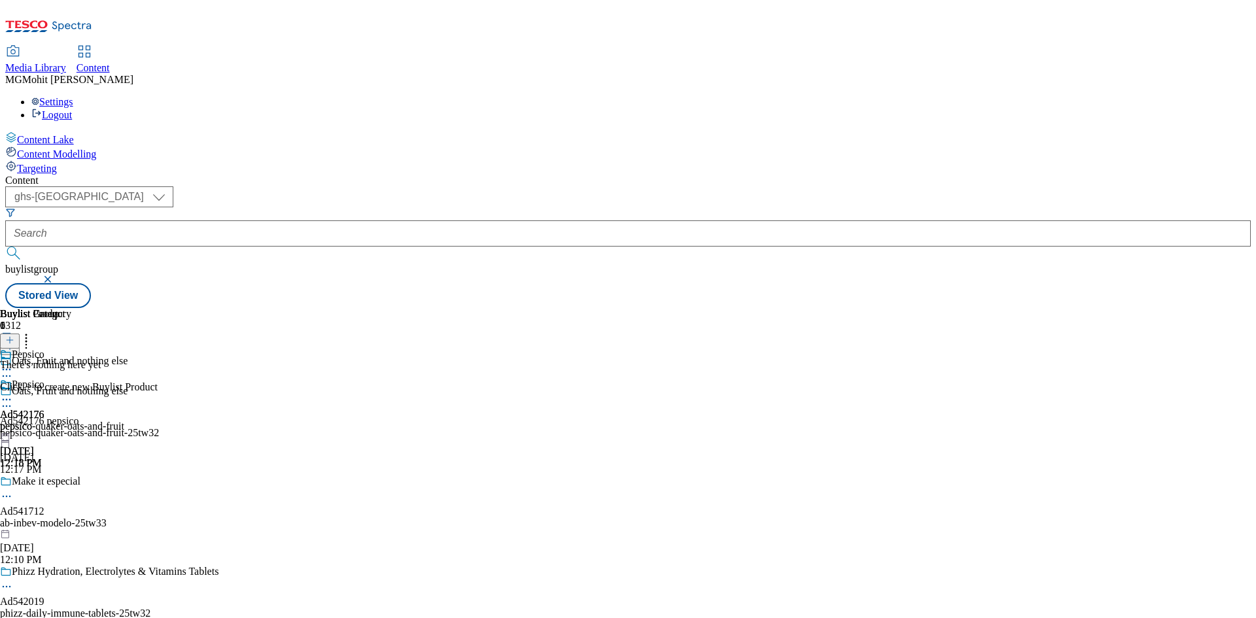
click at [14, 336] on icon at bounding box center [9, 340] width 9 height 9
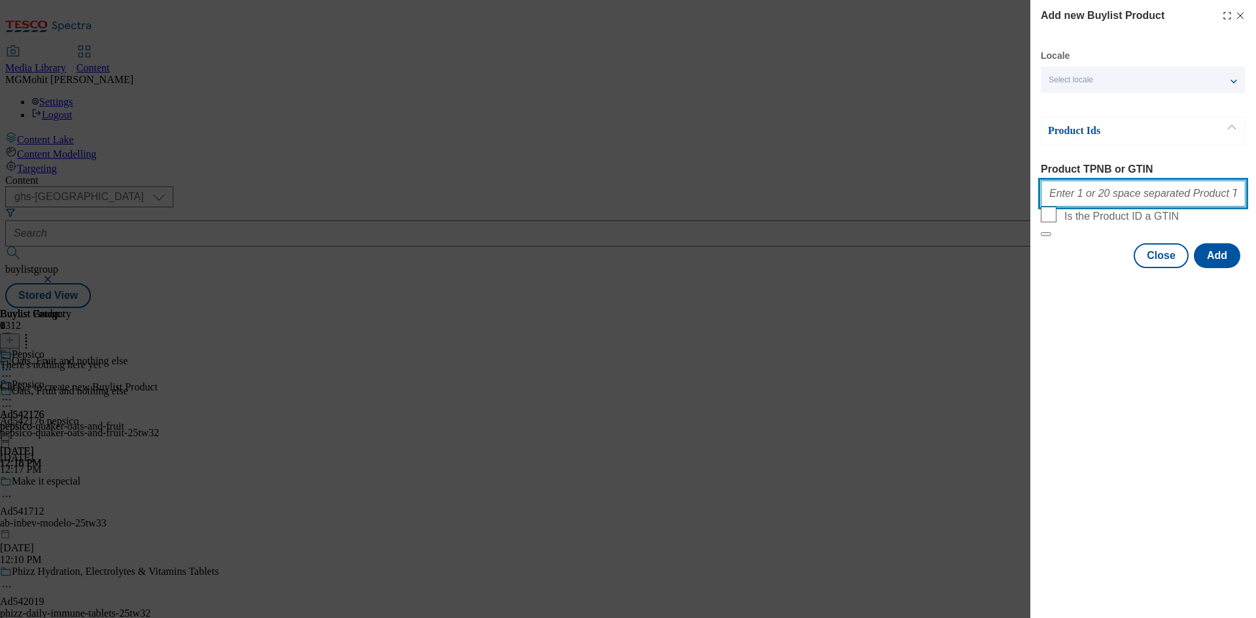
click at [1067, 188] on input "Product TPNB or GTIN" at bounding box center [1143, 194] width 205 height 26
paste input "97065604 96811265 62609056 88886493 93487785 93222483 93478548 84633511 8359139…"
type input "97065604 96811265 62609056 88886493 93487785 93222483 93478548 84633511 8359139…"
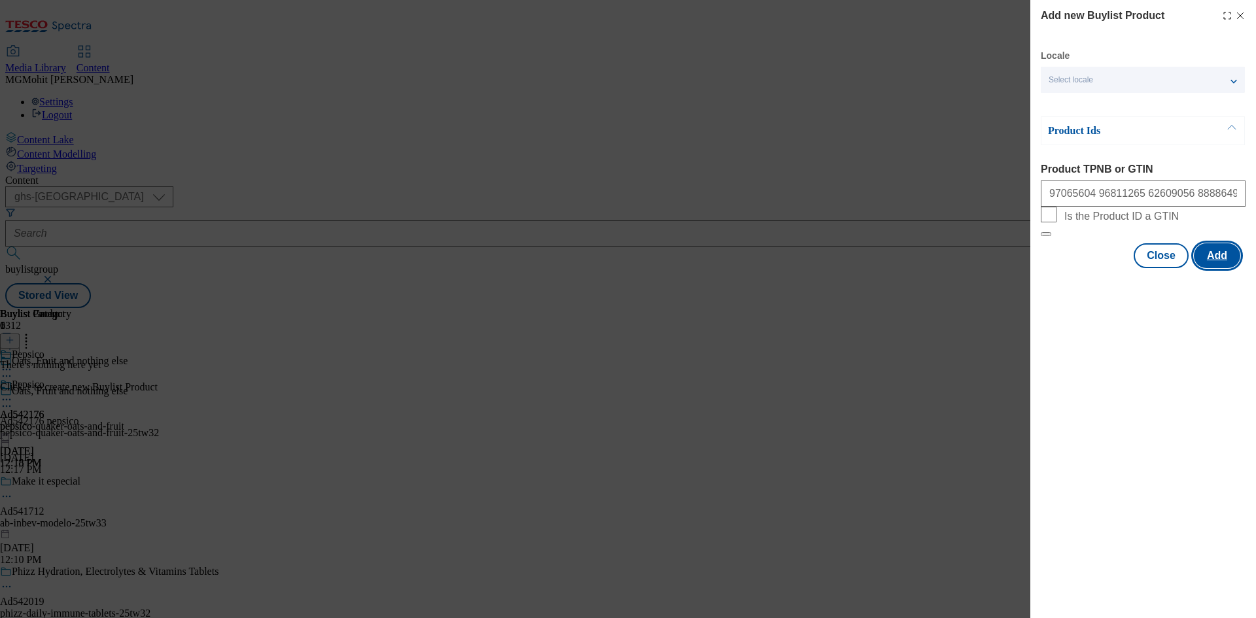
click at [1220, 268] on button "Add" at bounding box center [1217, 255] width 46 height 25
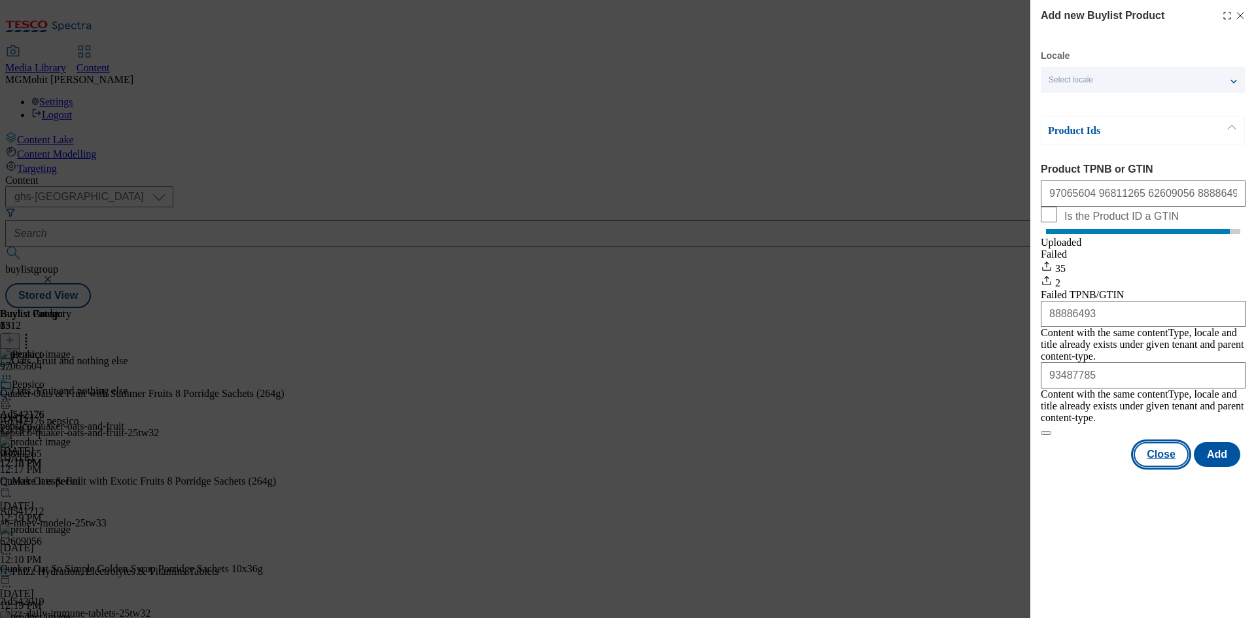
click at [1163, 442] on button "Close" at bounding box center [1161, 454] width 55 height 25
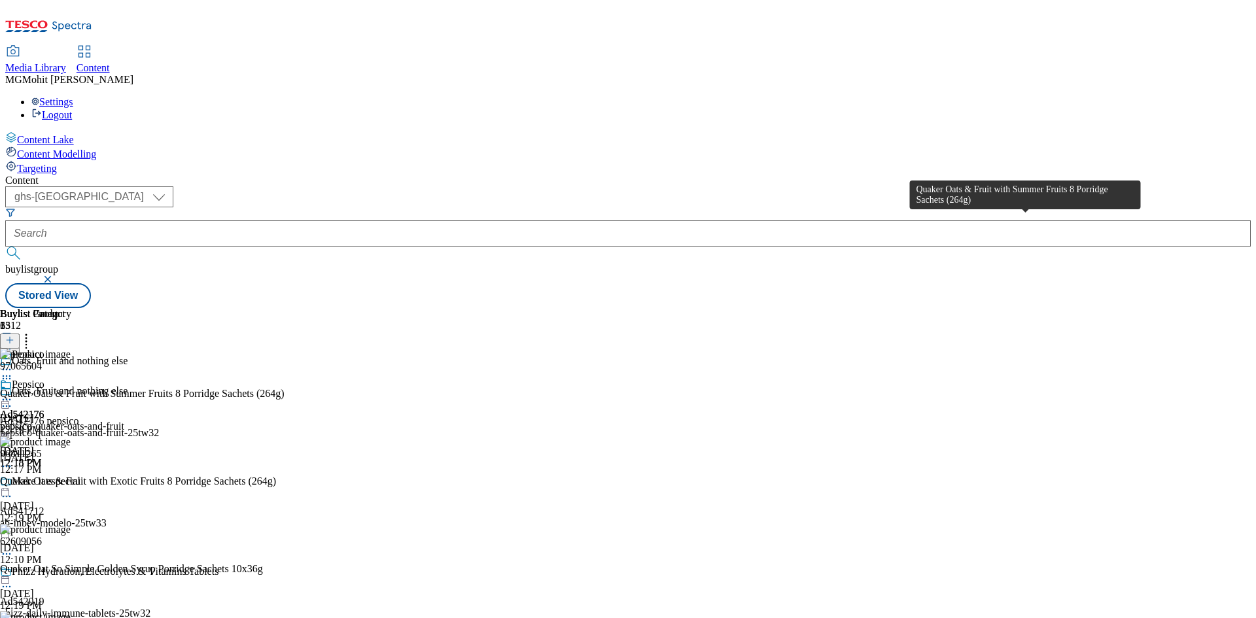
click at [285, 388] on div "Quaker Oats & Fruit with Summer Fruits 8 Porridge Sachets (264g)" at bounding box center [142, 394] width 285 height 12
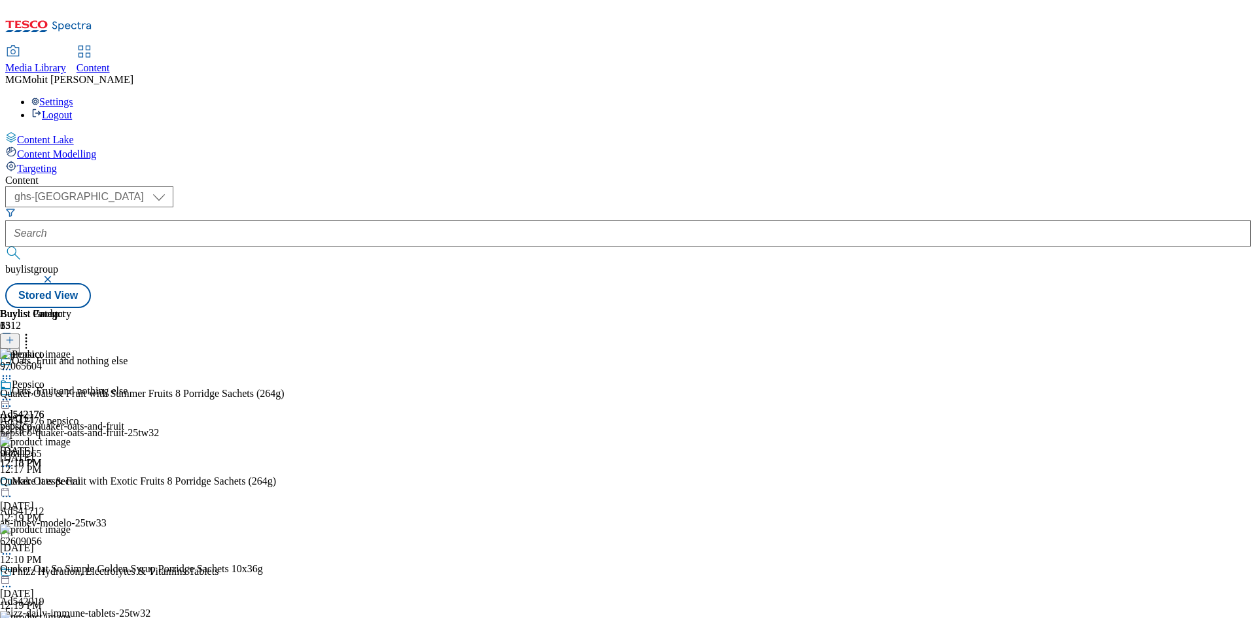
click at [13, 393] on icon at bounding box center [6, 399] width 13 height 13
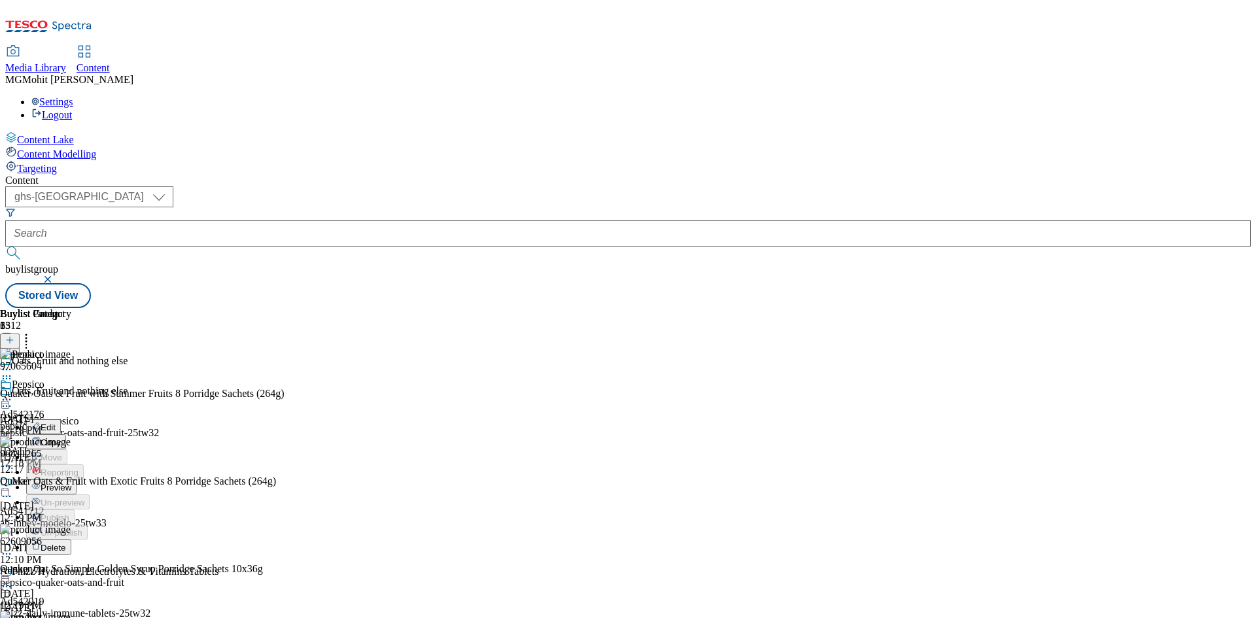
click at [56, 423] on span "Edit" at bounding box center [48, 428] width 15 height 10
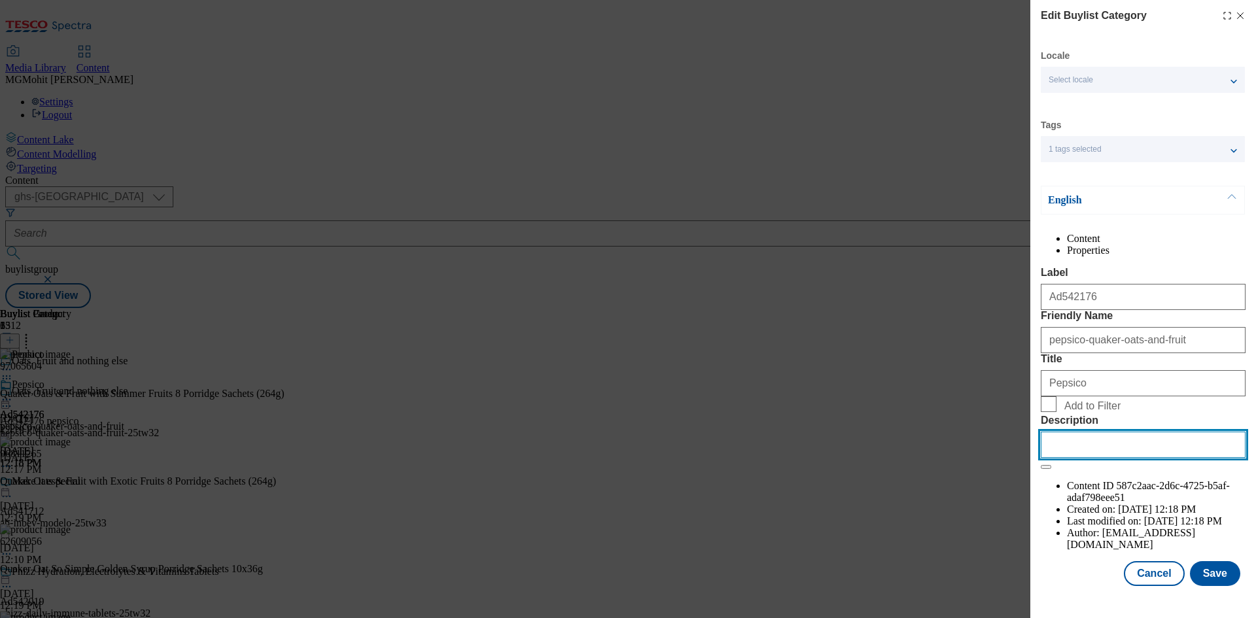
click at [1079, 458] on input "Description" at bounding box center [1143, 445] width 205 height 26
paste input "Quaker Oats & Fruit with Summer Fruits 8 Porridge Sachets (264g)"
type input "Quaker Oats & Fruit with Summer Fruits 8 Porridge Sachets (264g)"
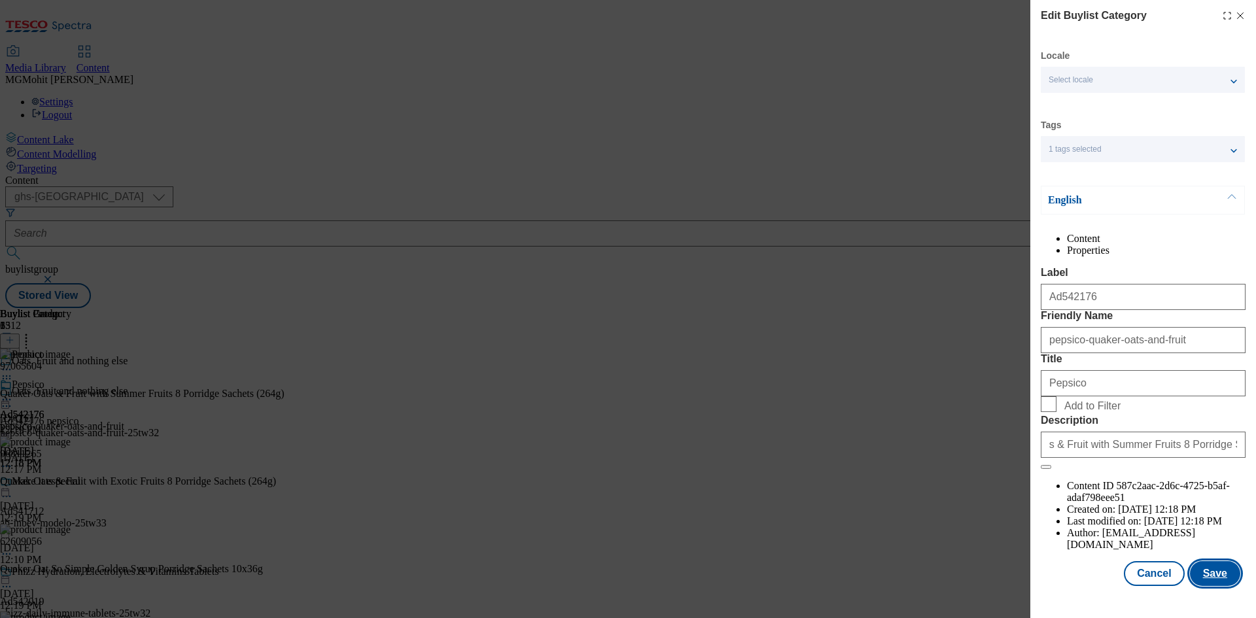
click at [1209, 586] on button "Save" at bounding box center [1215, 573] width 50 height 25
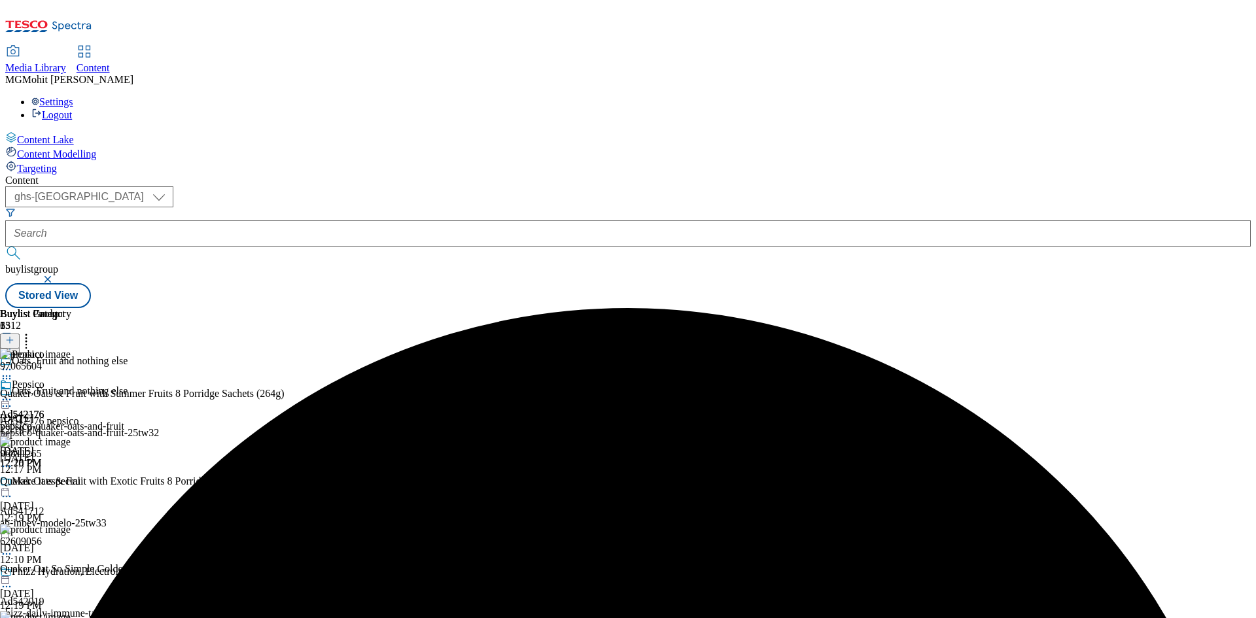
click at [13, 393] on icon at bounding box center [6, 399] width 13 height 13
click at [61, 419] on button "Edit" at bounding box center [43, 426] width 35 height 15
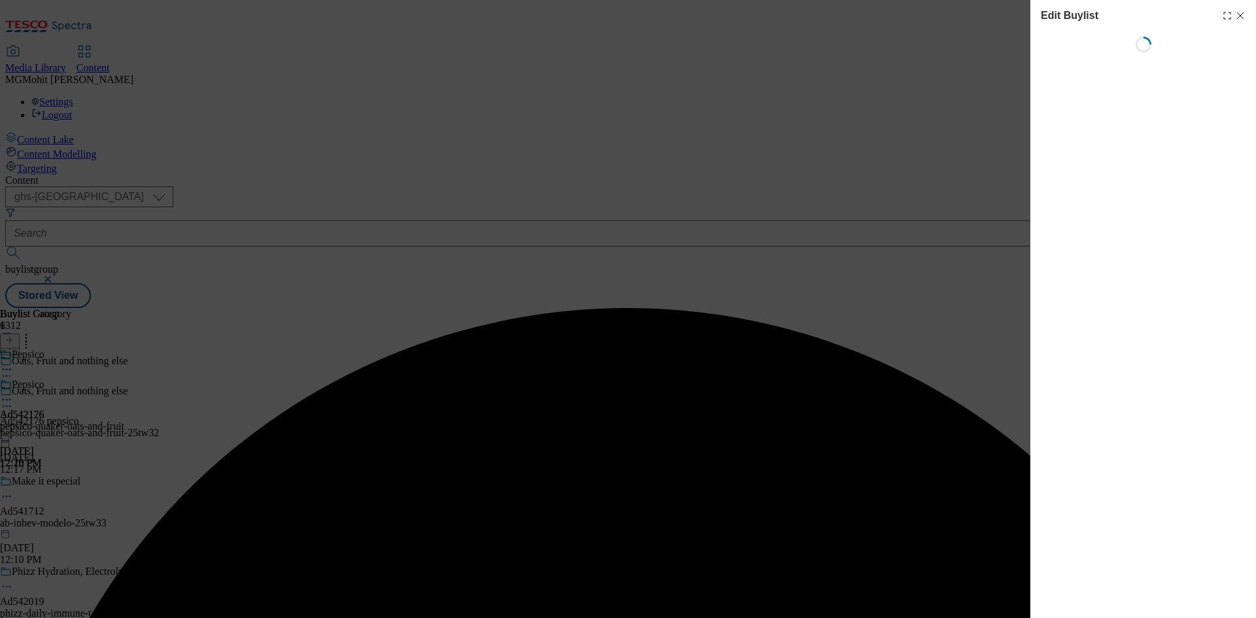
select select "tactical"
select select "supplier funded short term 1-3 weeks"
select select "dunnhumby"
select select "Banner"
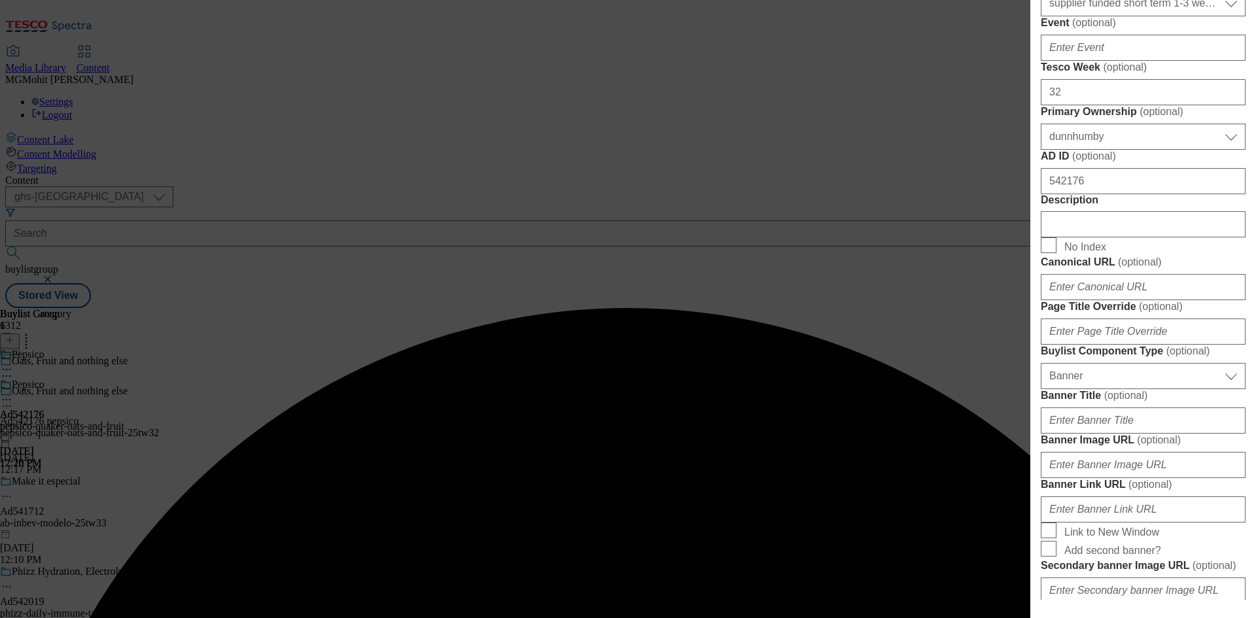
scroll to position [589, 0]
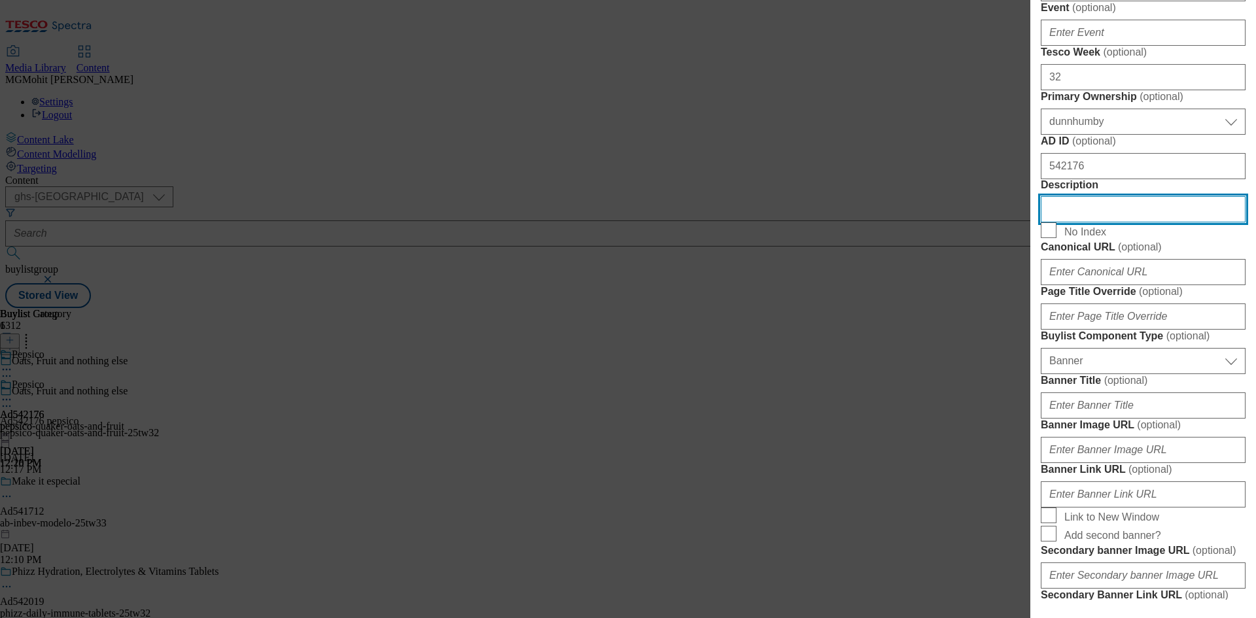
click at [1096, 222] on input "Description" at bounding box center [1143, 209] width 205 height 26
paste input "Quaker Oats & Fruit with Summer Fruits 8 Porridge Sachets (264g)"
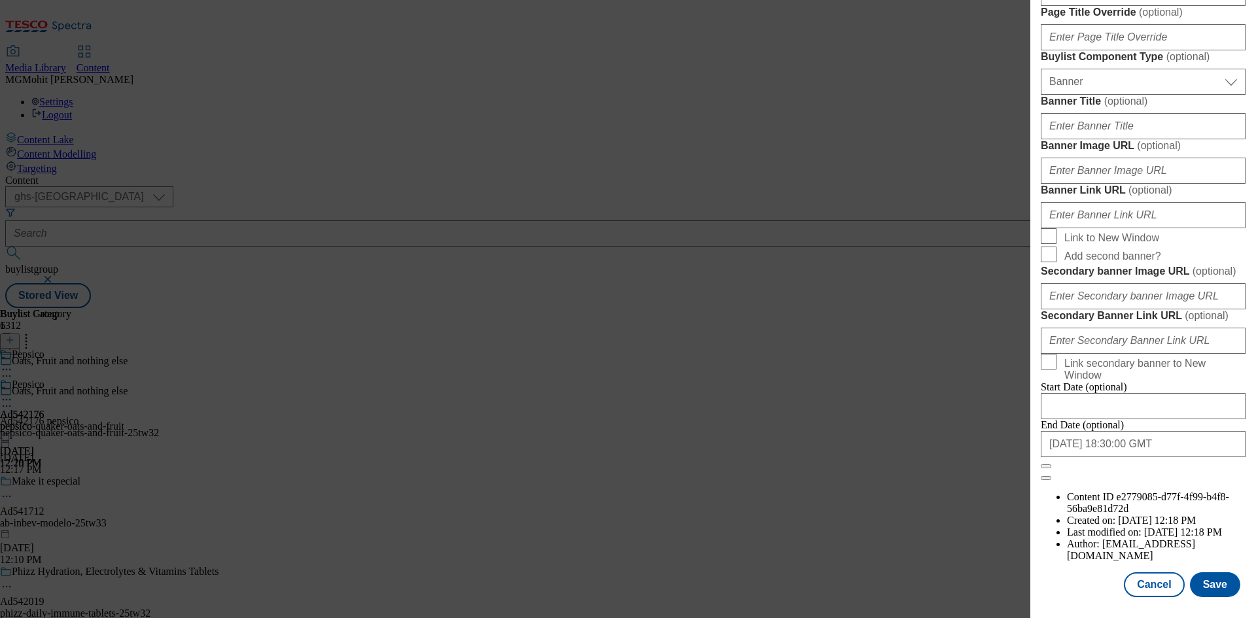
scroll to position [1354, 0]
type input "Quaker Oats & Fruit with Summer Fruits 8 Porridge Sachets (264g)"
click at [1212, 582] on button "Save" at bounding box center [1215, 584] width 50 height 25
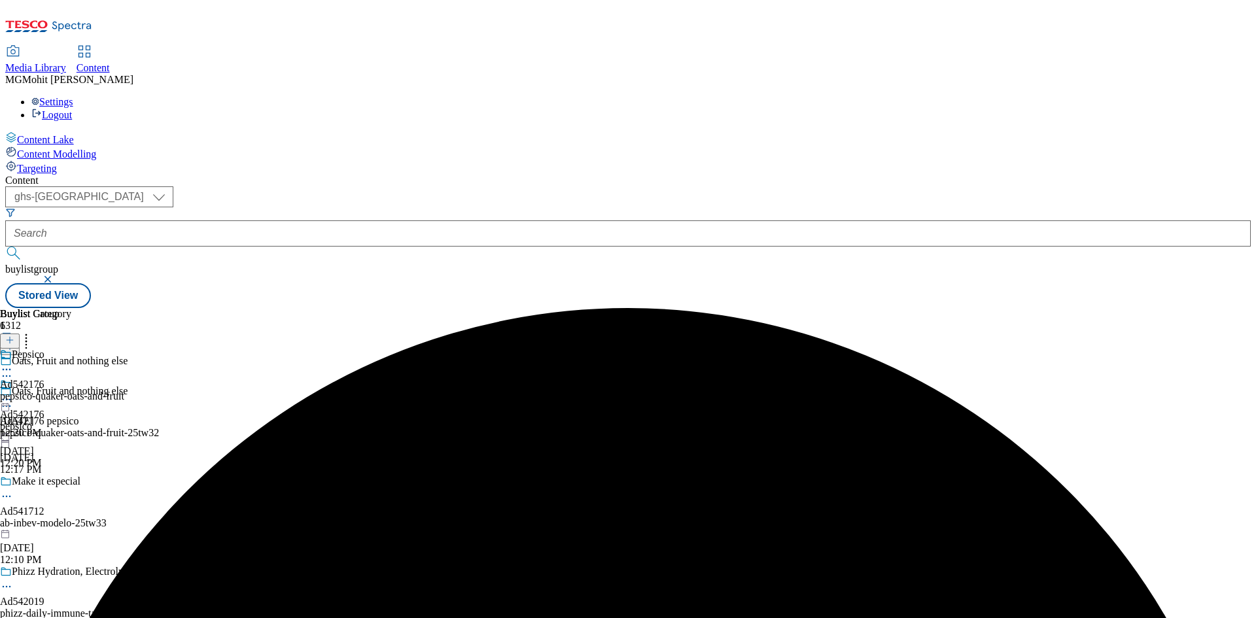
click at [13, 400] on icon at bounding box center [6, 406] width 13 height 13
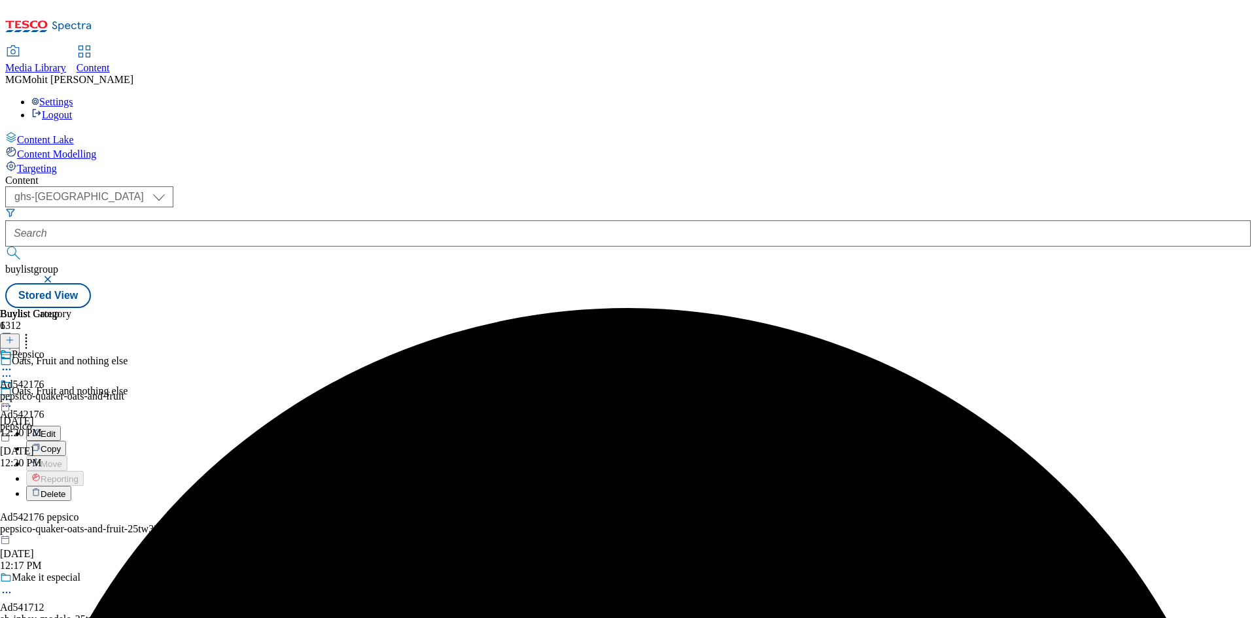
click at [56, 429] on span "Edit" at bounding box center [48, 434] width 15 height 10
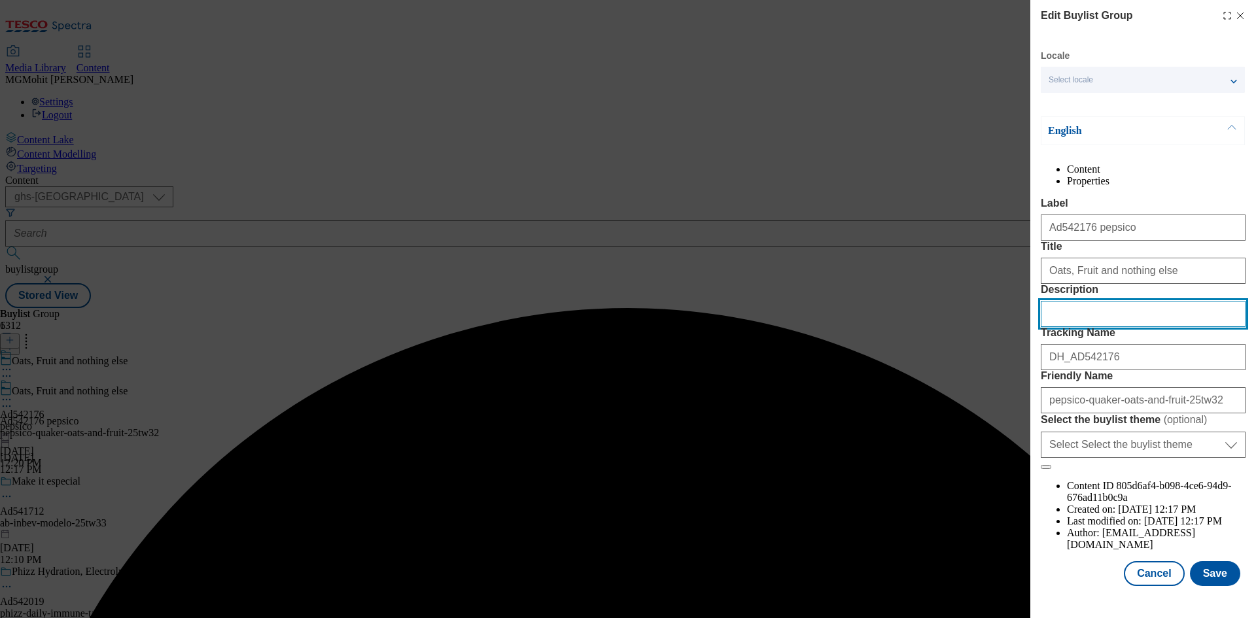
click at [1072, 327] on input "Description" at bounding box center [1143, 314] width 205 height 26
paste input "Quaker Oats & Fruit with Summer Fruits 8 Porridge Sachets (264g)"
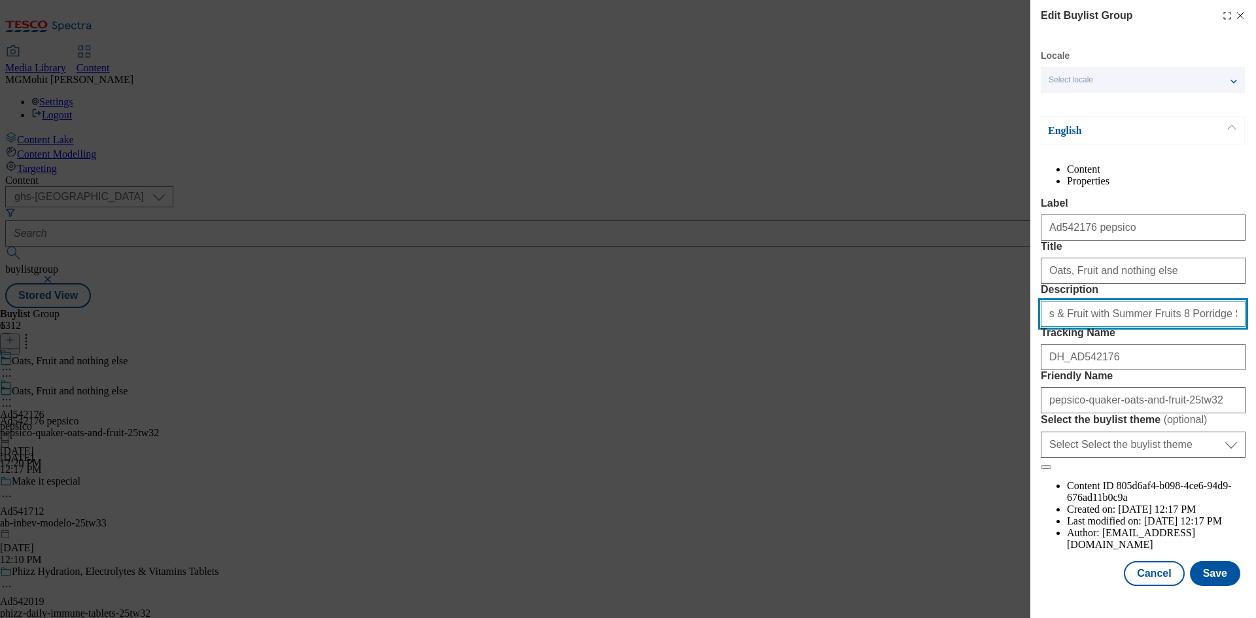
scroll to position [50, 0]
type input "Quaker Oats & Fruit with Summer Fruits 8 Porridge Sachets (264g)"
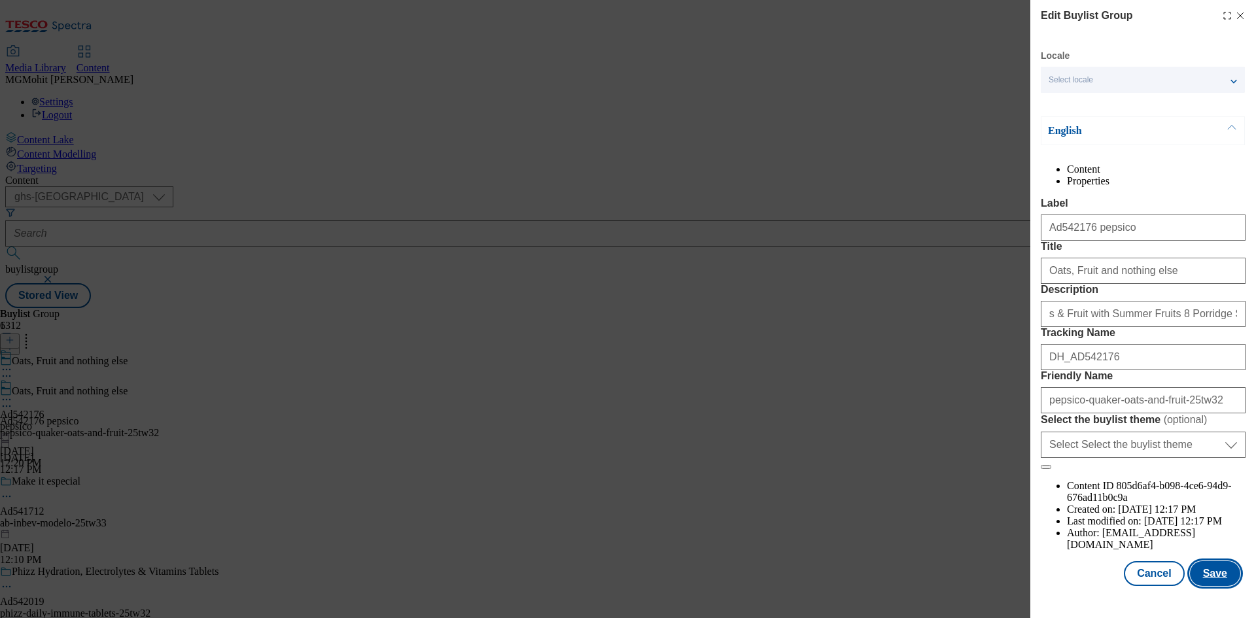
click at [1215, 586] on button "Save" at bounding box center [1215, 573] width 50 height 25
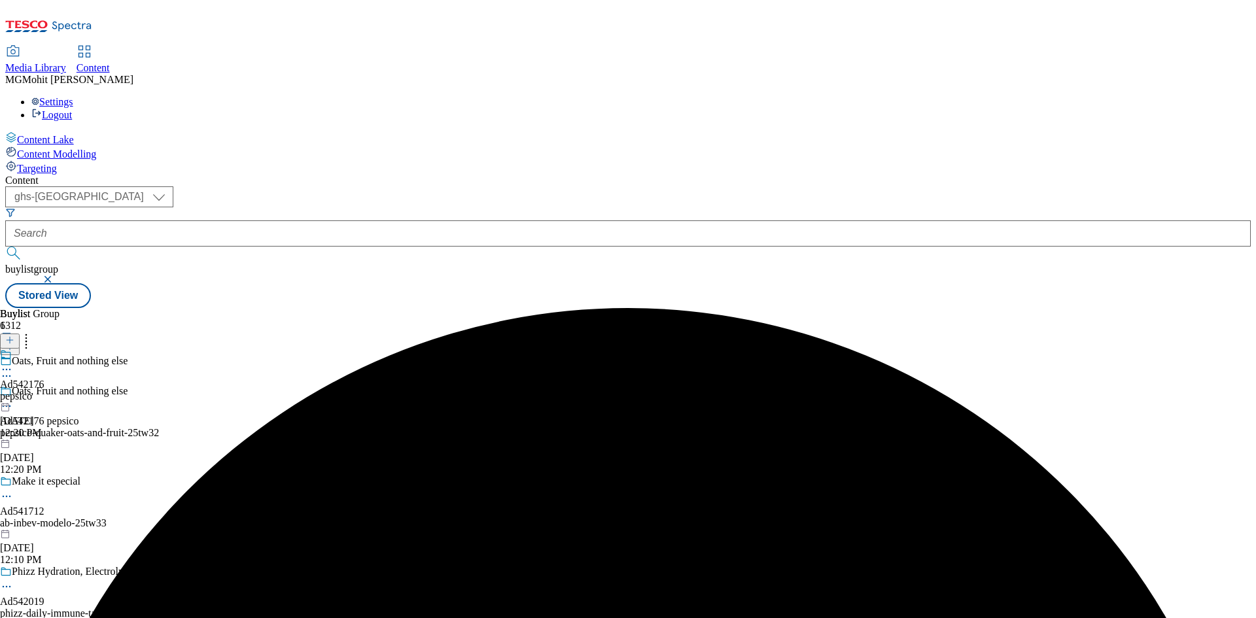
click at [13, 363] on icon at bounding box center [6, 369] width 13 height 13
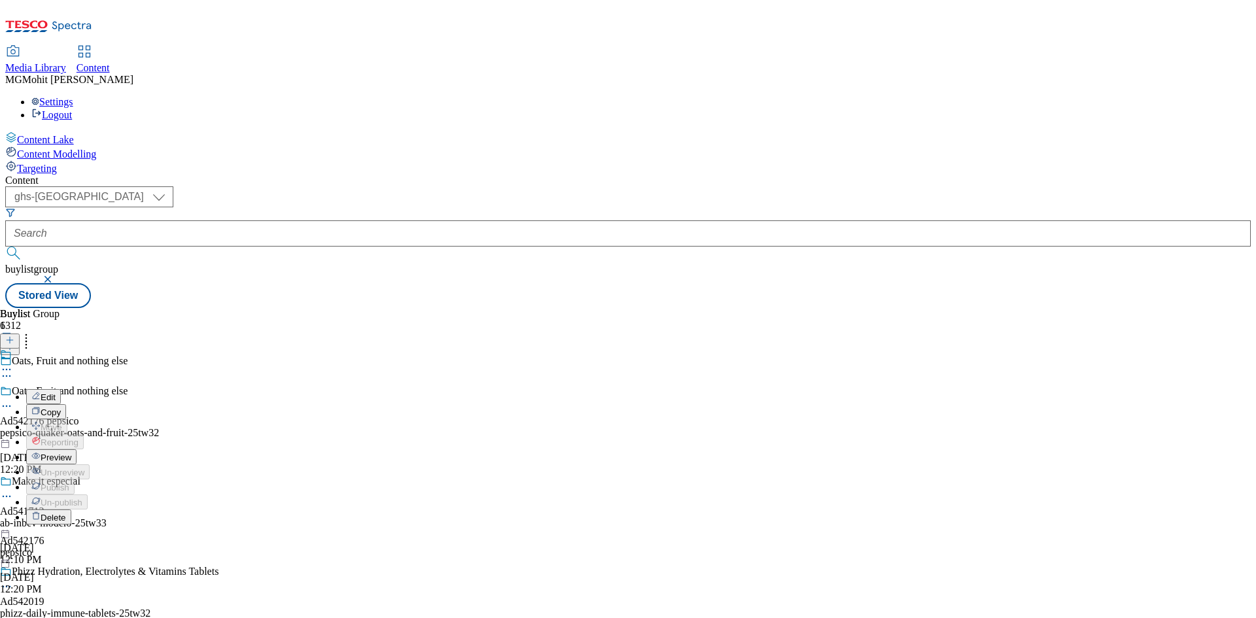
click at [71, 453] on span "Preview" at bounding box center [56, 458] width 31 height 10
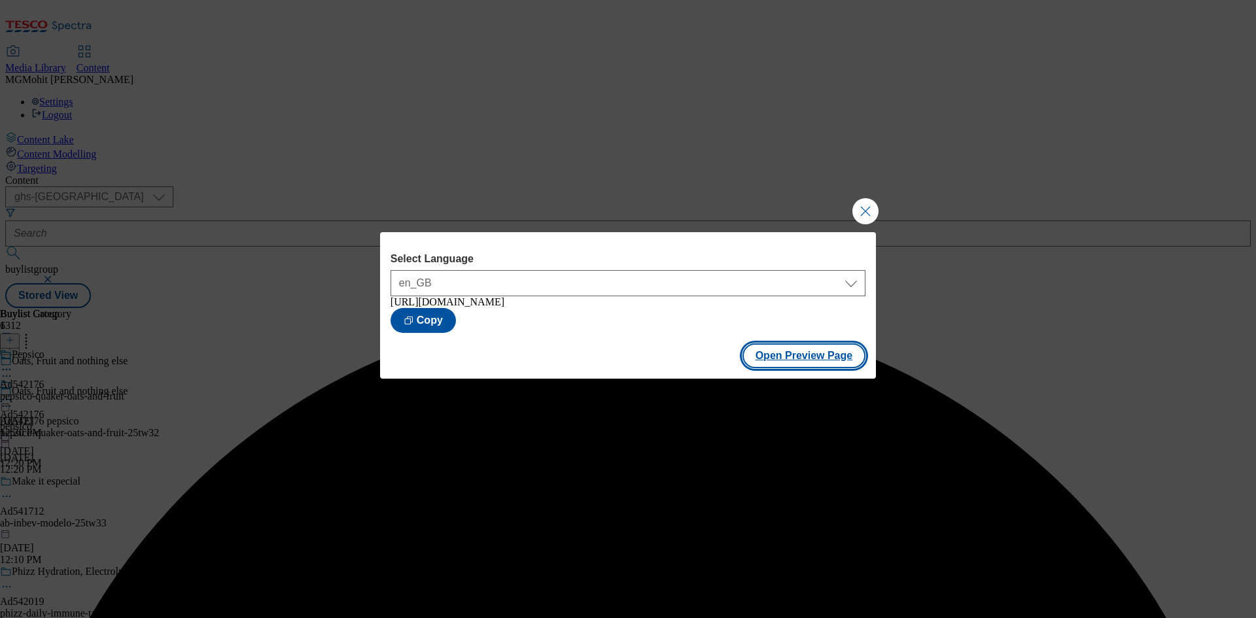
click at [802, 362] on button "Open Preview Page" at bounding box center [804, 355] width 124 height 25
click at [869, 208] on button "Close Modal" at bounding box center [865, 211] width 26 height 26
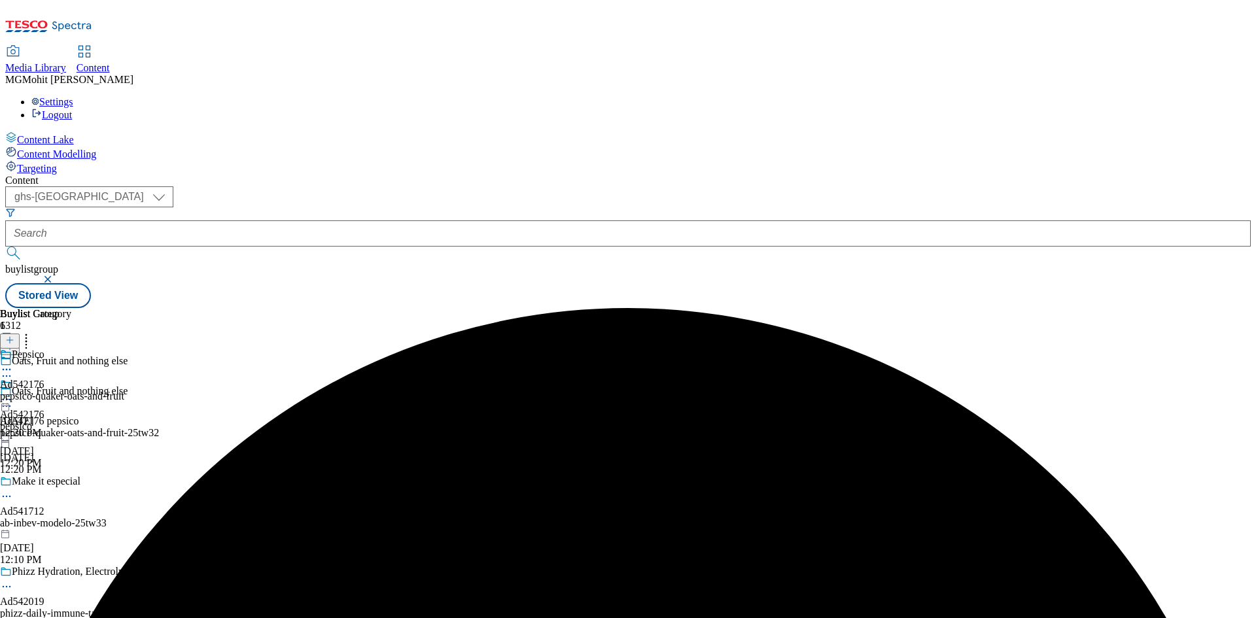
click at [5, 399] on circle at bounding box center [4, 400] width 2 height 2
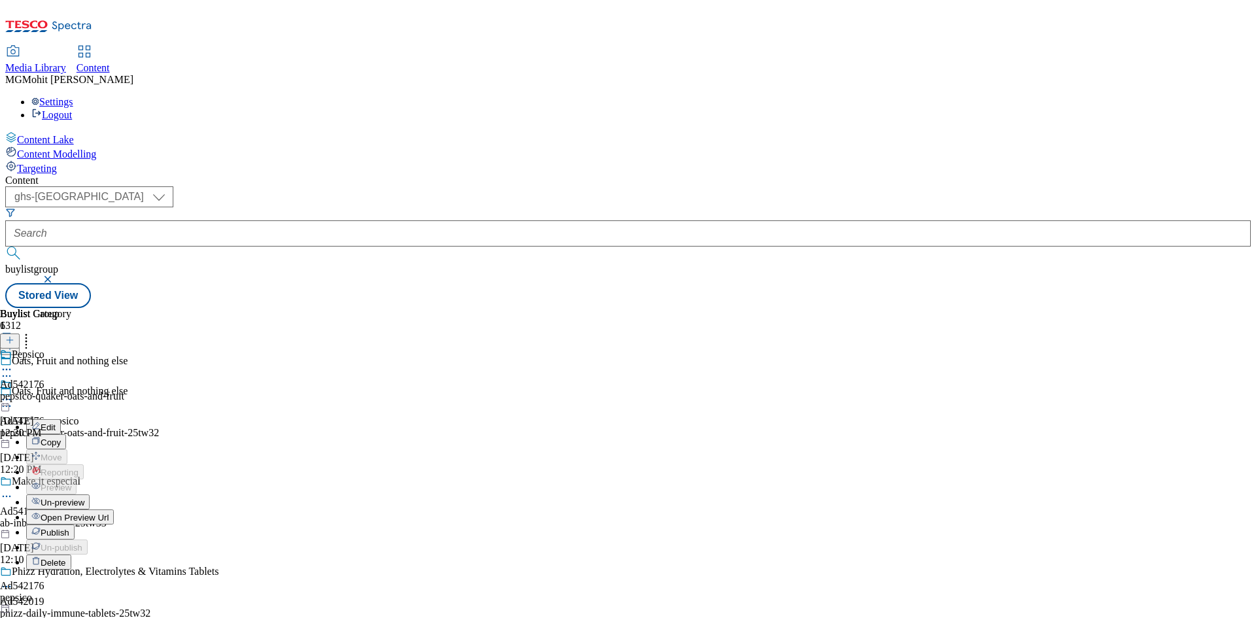
click at [69, 528] on span "Publish" at bounding box center [55, 533] width 29 height 10
